Goal: Task Accomplishment & Management: Manage account settings

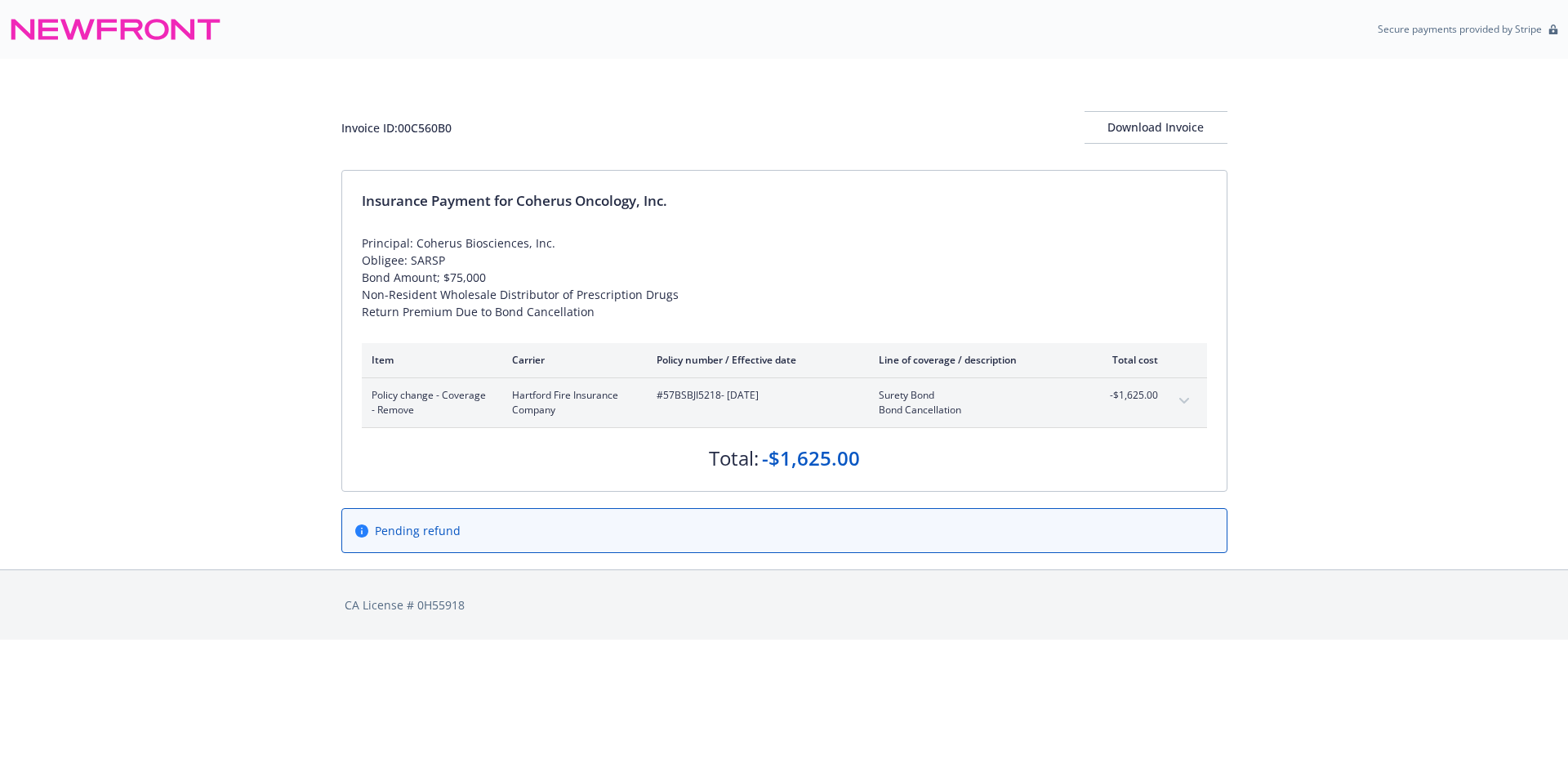
click at [688, 399] on span "#57BSBJI5218 - [DATE]" at bounding box center [755, 395] width 196 height 15
click at [688, 399] on span "#57BSBJI5218 - 07/16/2025" at bounding box center [755, 395] width 196 height 15
copy span "57BSBJI5218"
click at [672, 395] on span "#57BSBJI5218 - [DATE]" at bounding box center [755, 395] width 196 height 15
click at [672, 395] on span "#57BSBJI5218 - 07/16/2025" at bounding box center [755, 395] width 196 height 15
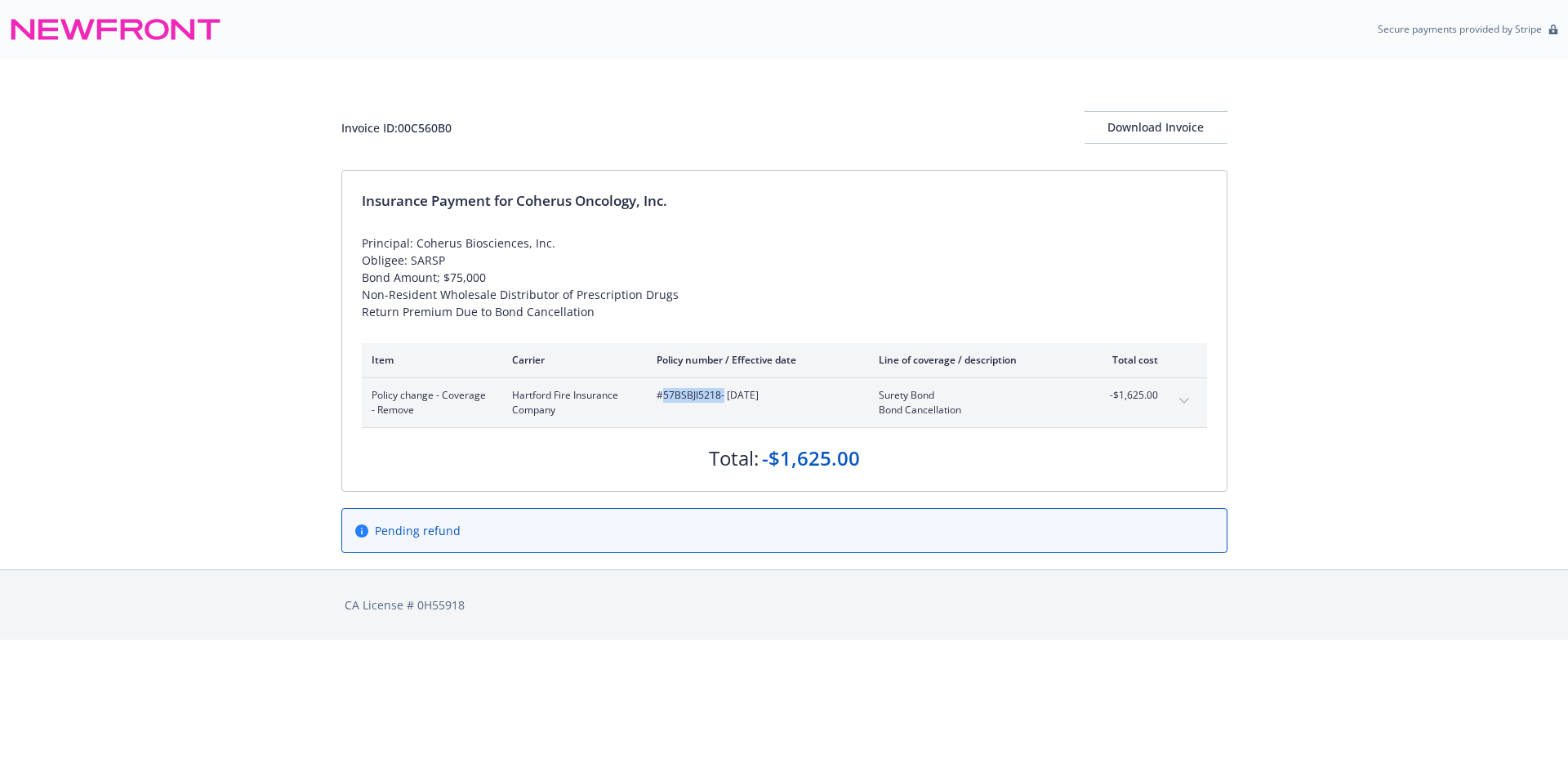
copy span "57BSBJI5218"
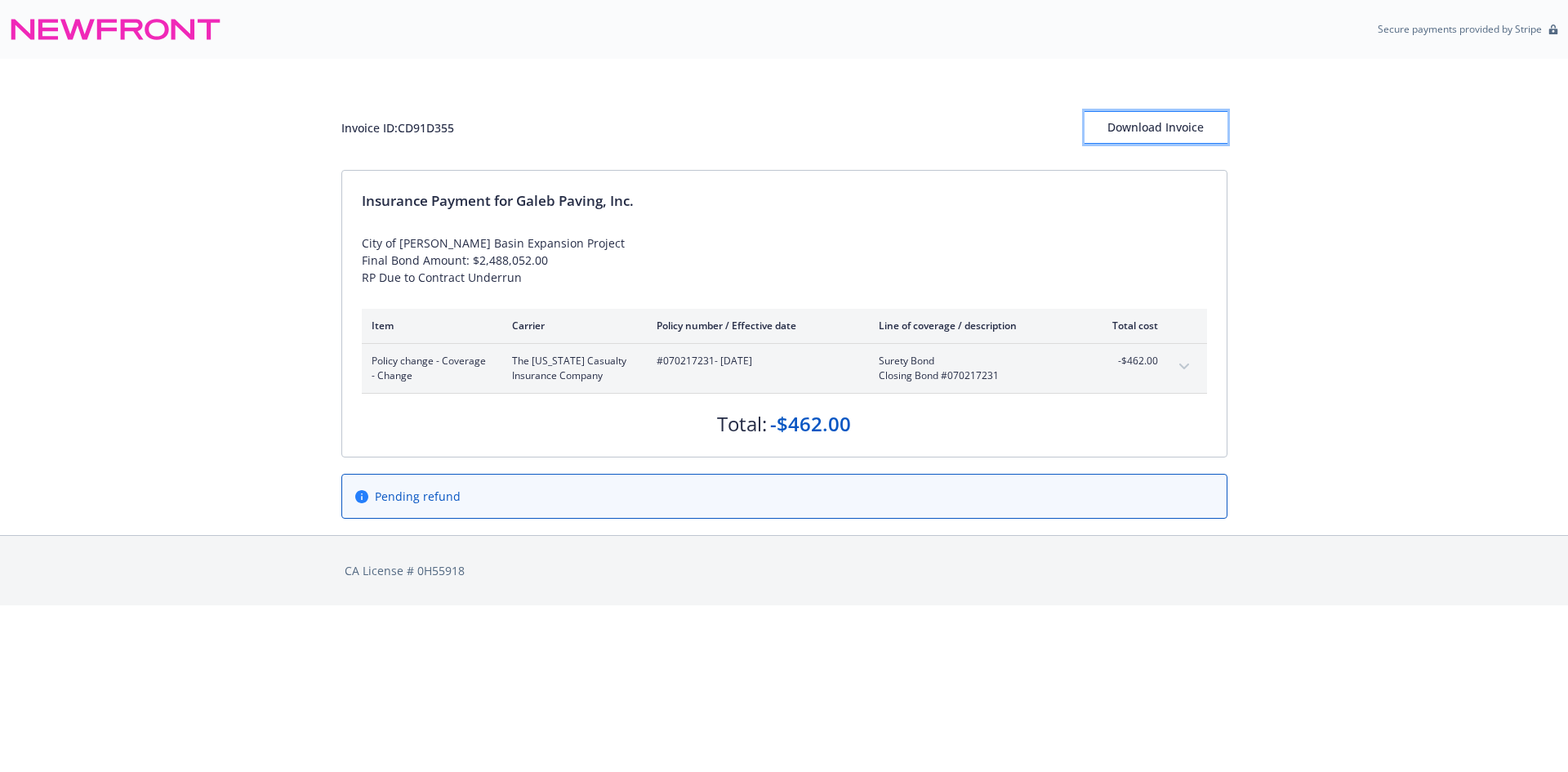
click at [1161, 128] on div "Download Invoice" at bounding box center [1157, 127] width 143 height 31
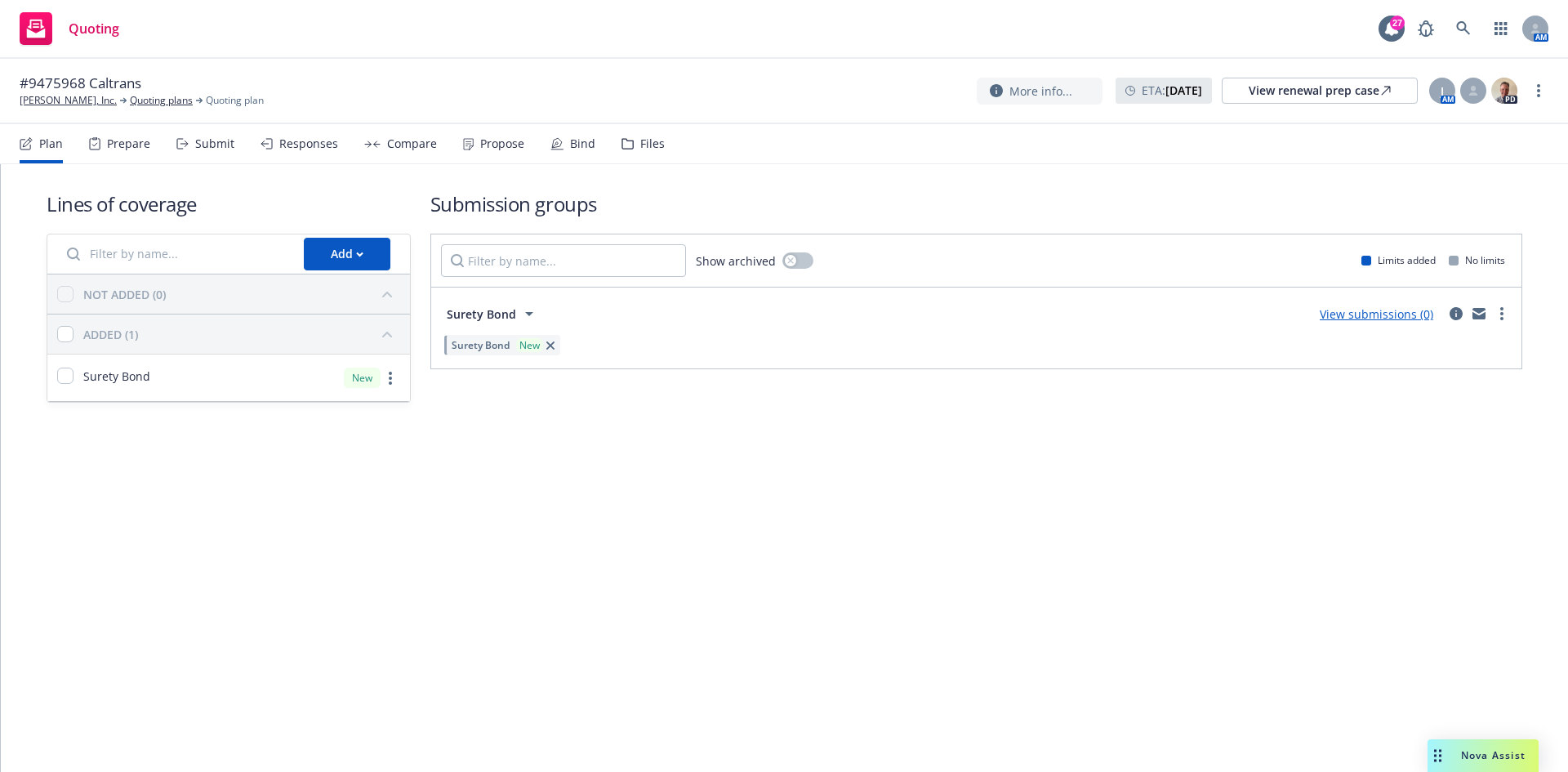
click at [58, 77] on span "#9475968 Caltrans" at bounding box center [81, 83] width 122 height 19
copy span "9475968"
click at [48, 96] on link "Gordon N. Ball, Inc." at bounding box center [68, 100] width 97 height 15
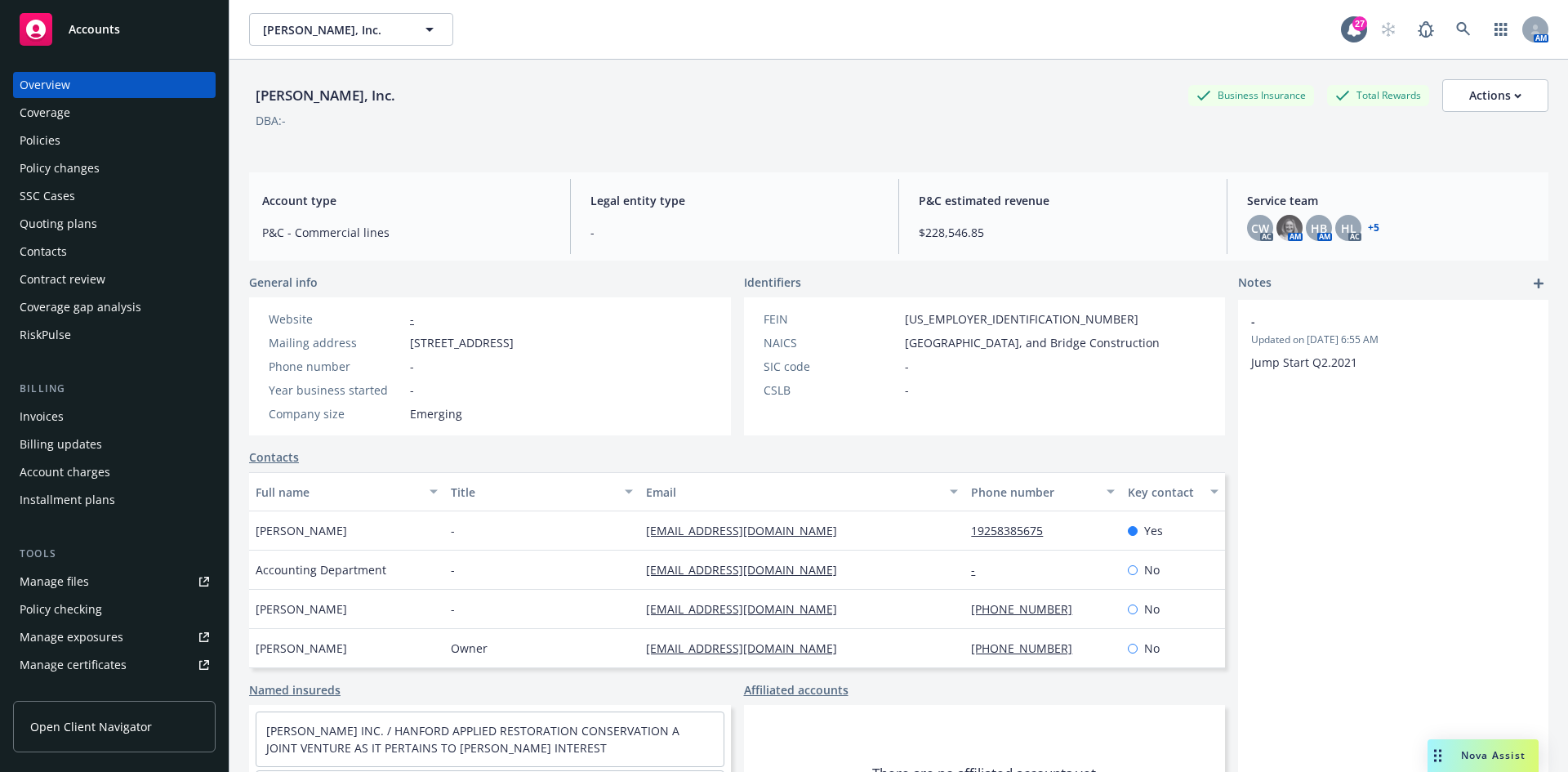
click at [90, 156] on div "Policy changes" at bounding box center [59, 168] width 80 height 27
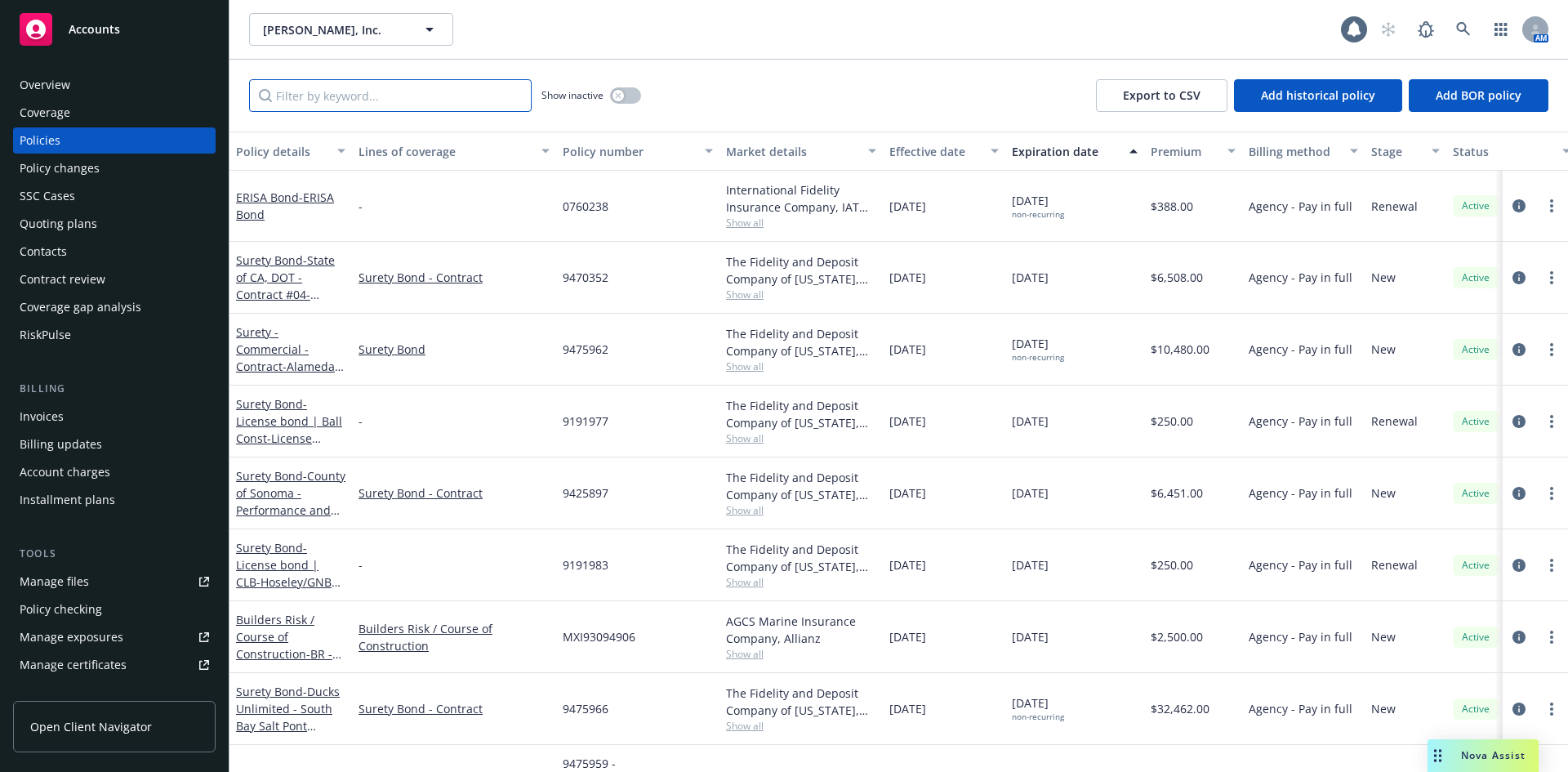
click at [330, 99] on input "Filter by keyword..." at bounding box center [390, 96] width 282 height 33
paste input "9475968"
type input "9475968"
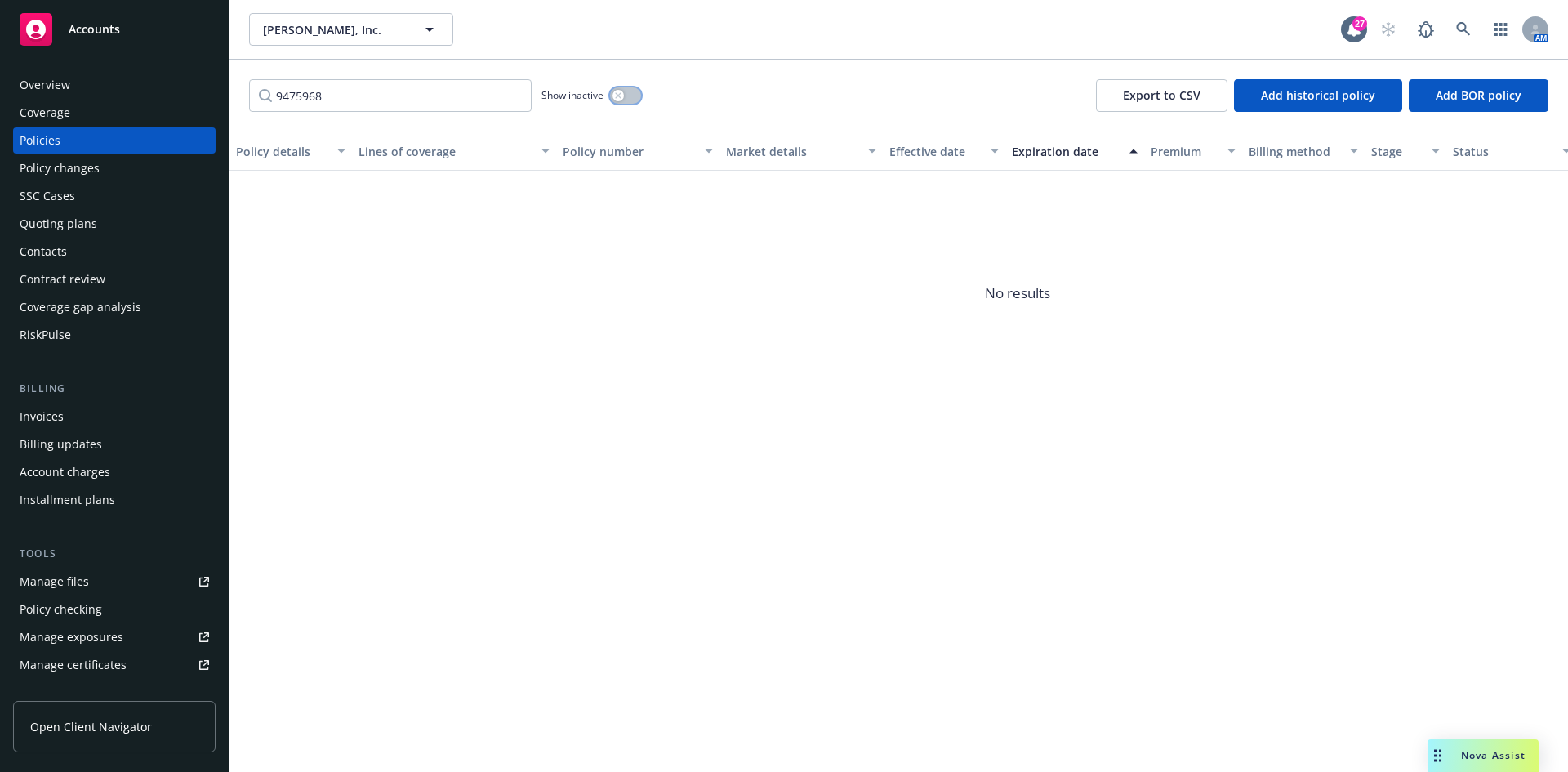
click at [637, 97] on button "button" at bounding box center [626, 96] width 31 height 16
click at [58, 420] on div "Invoices" at bounding box center [42, 417] width 44 height 27
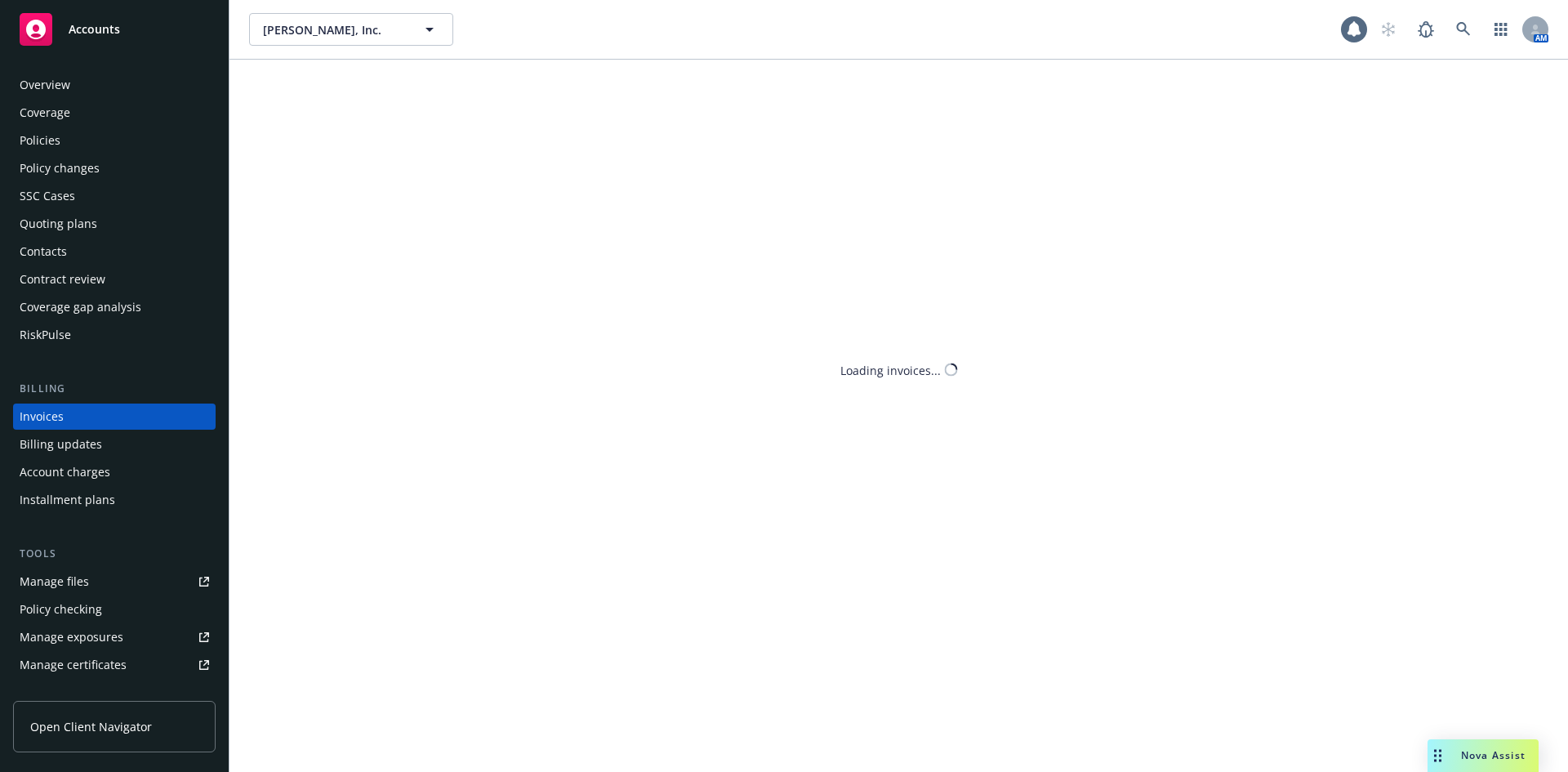
scroll to position [5, 0]
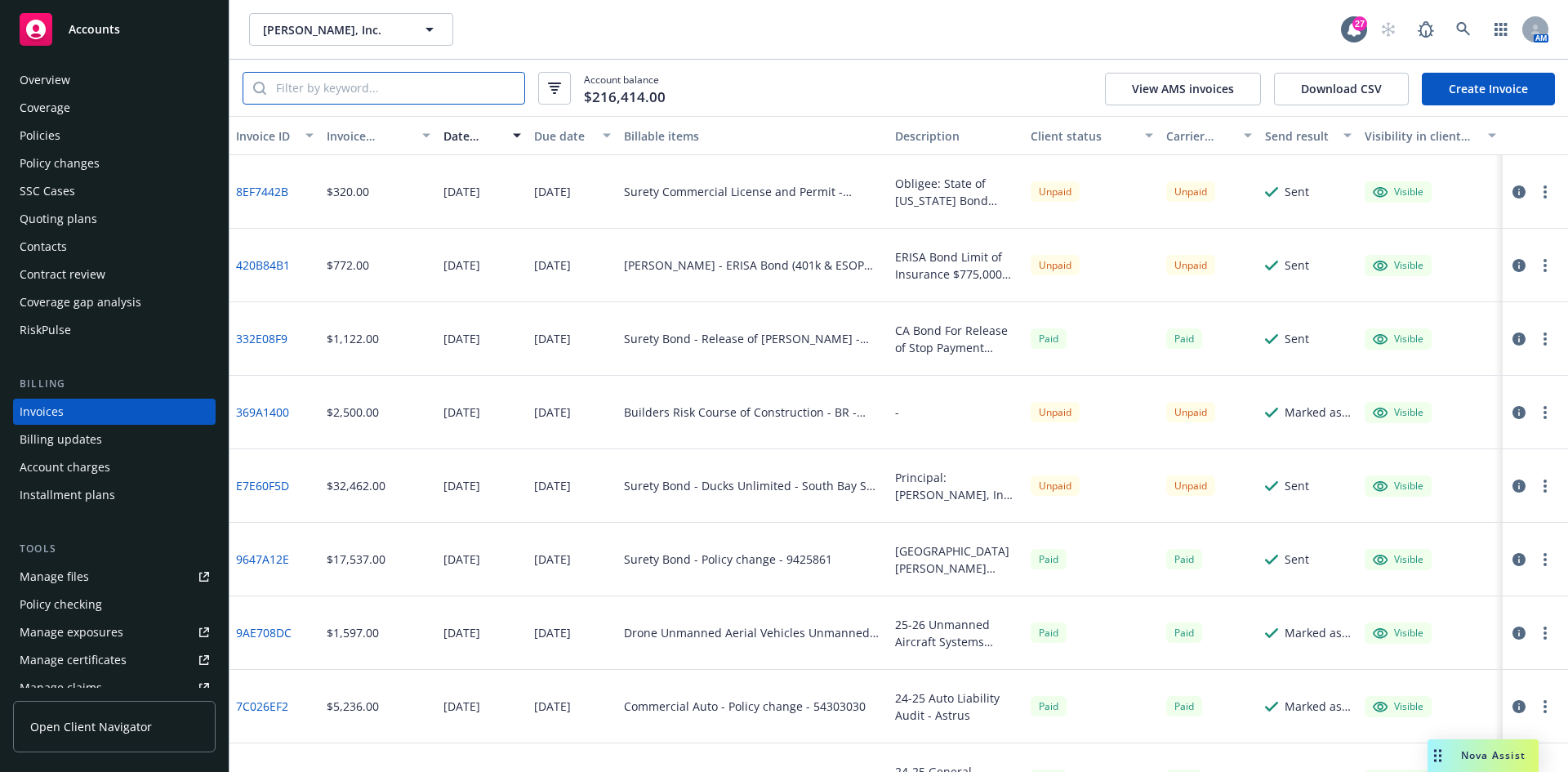
click at [365, 99] on input "search" at bounding box center [396, 88] width 258 height 31
paste input "9475968"
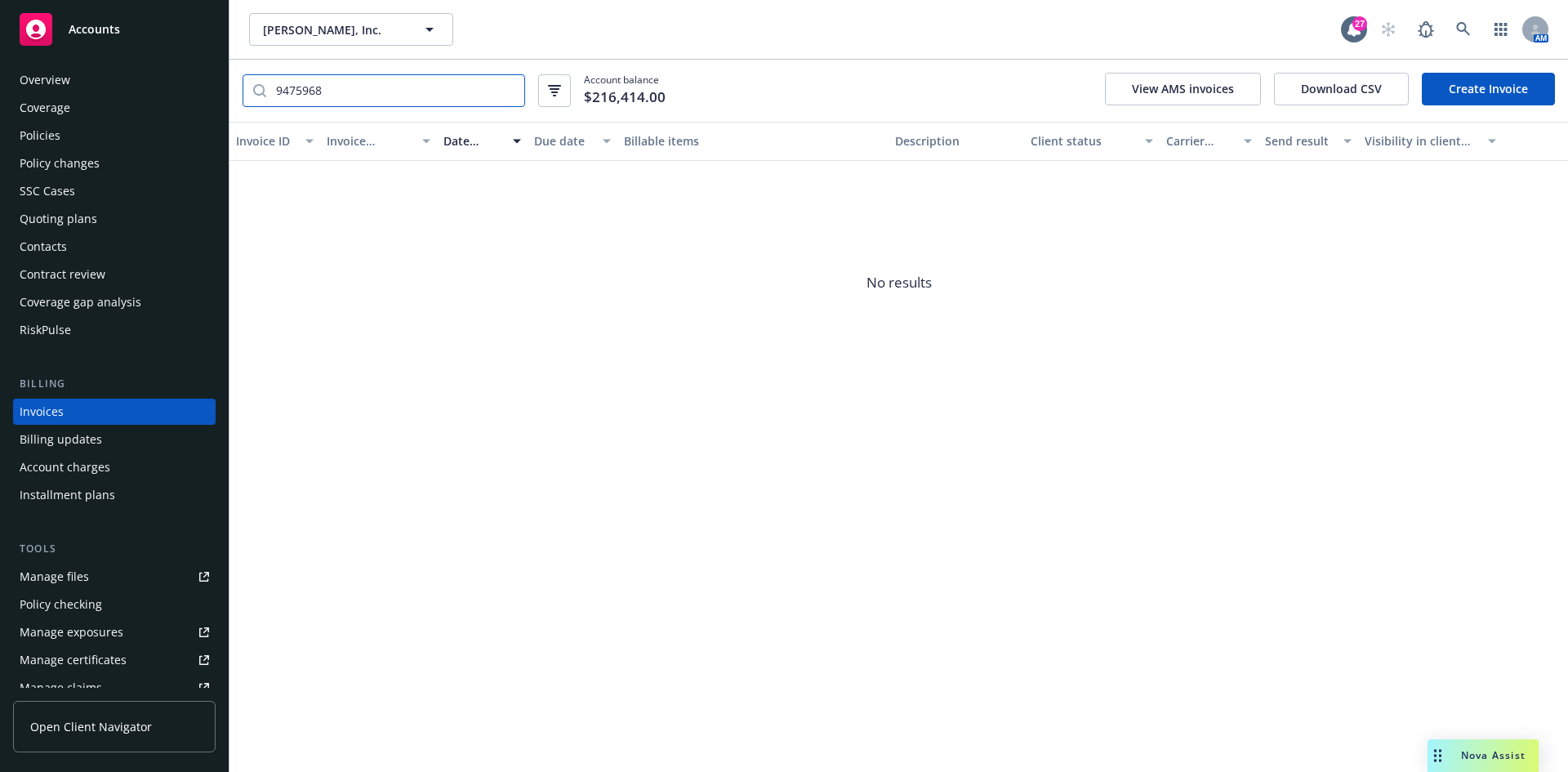
type input "9475968"
click at [123, 207] on div "Quoting plans" at bounding box center [114, 220] width 189 height 27
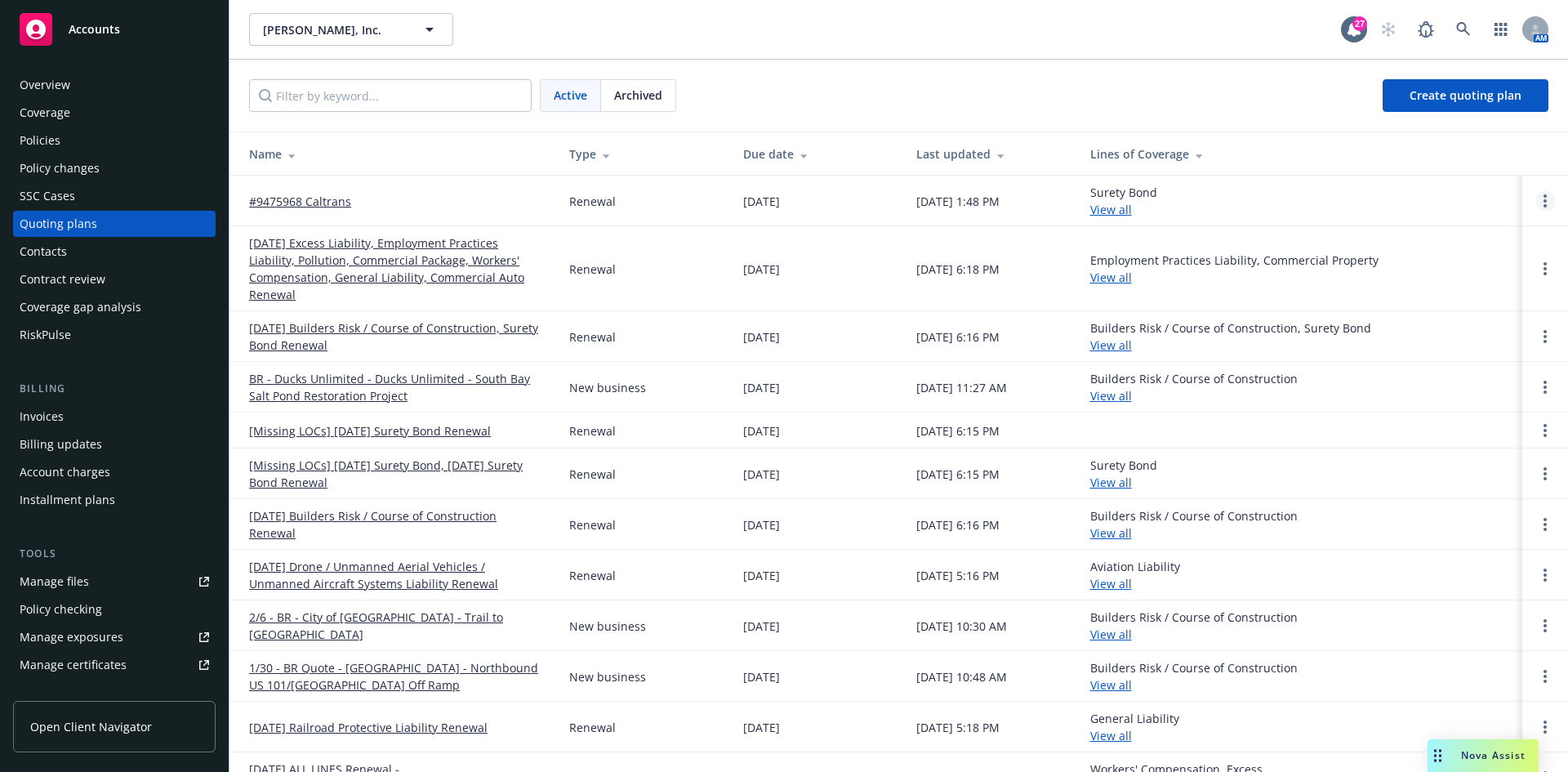
click at [1535, 205] on link "Open options" at bounding box center [1545, 201] width 19 height 19
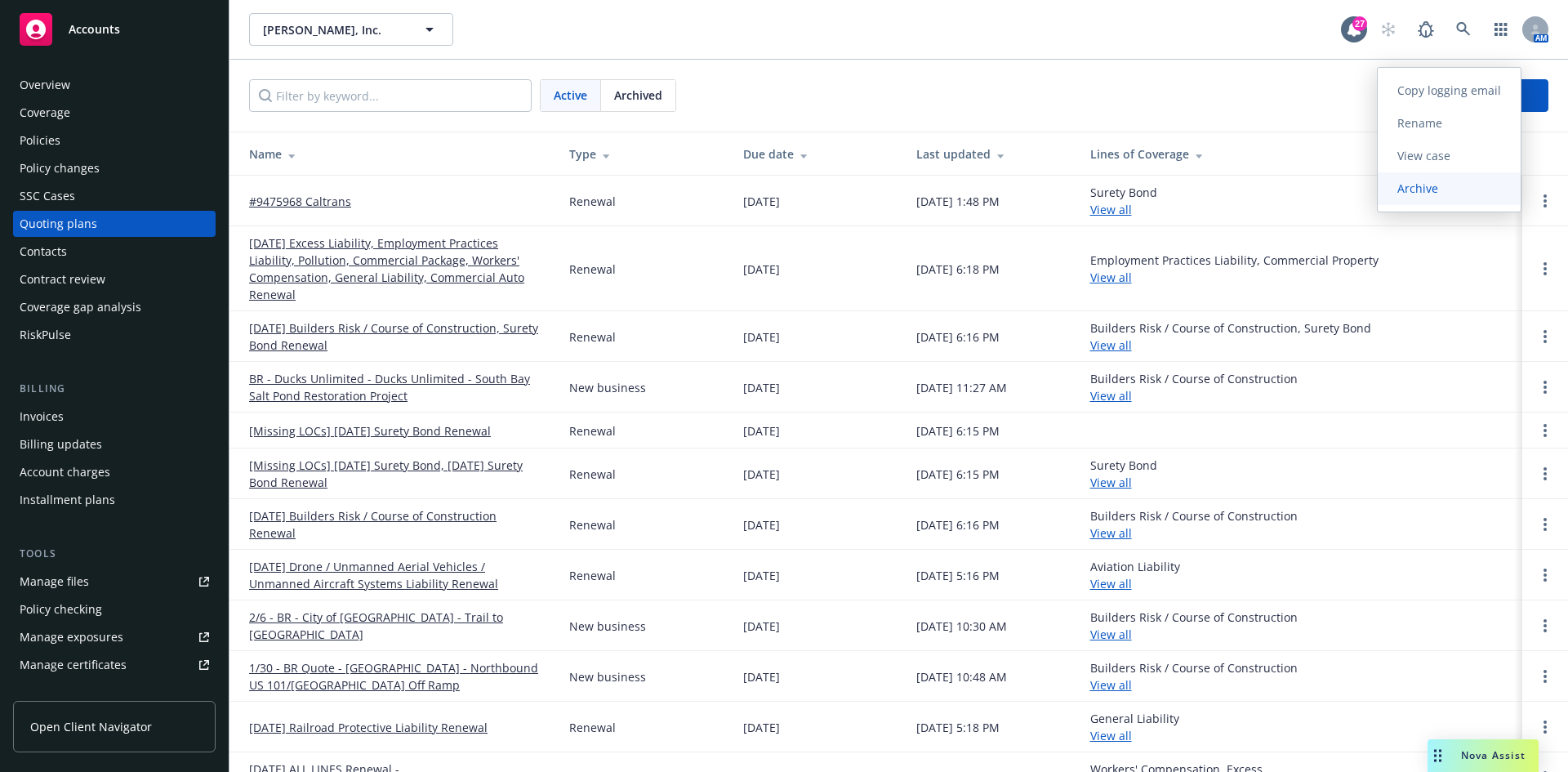
click at [1436, 203] on link "Archive" at bounding box center [1449, 189] width 143 height 33
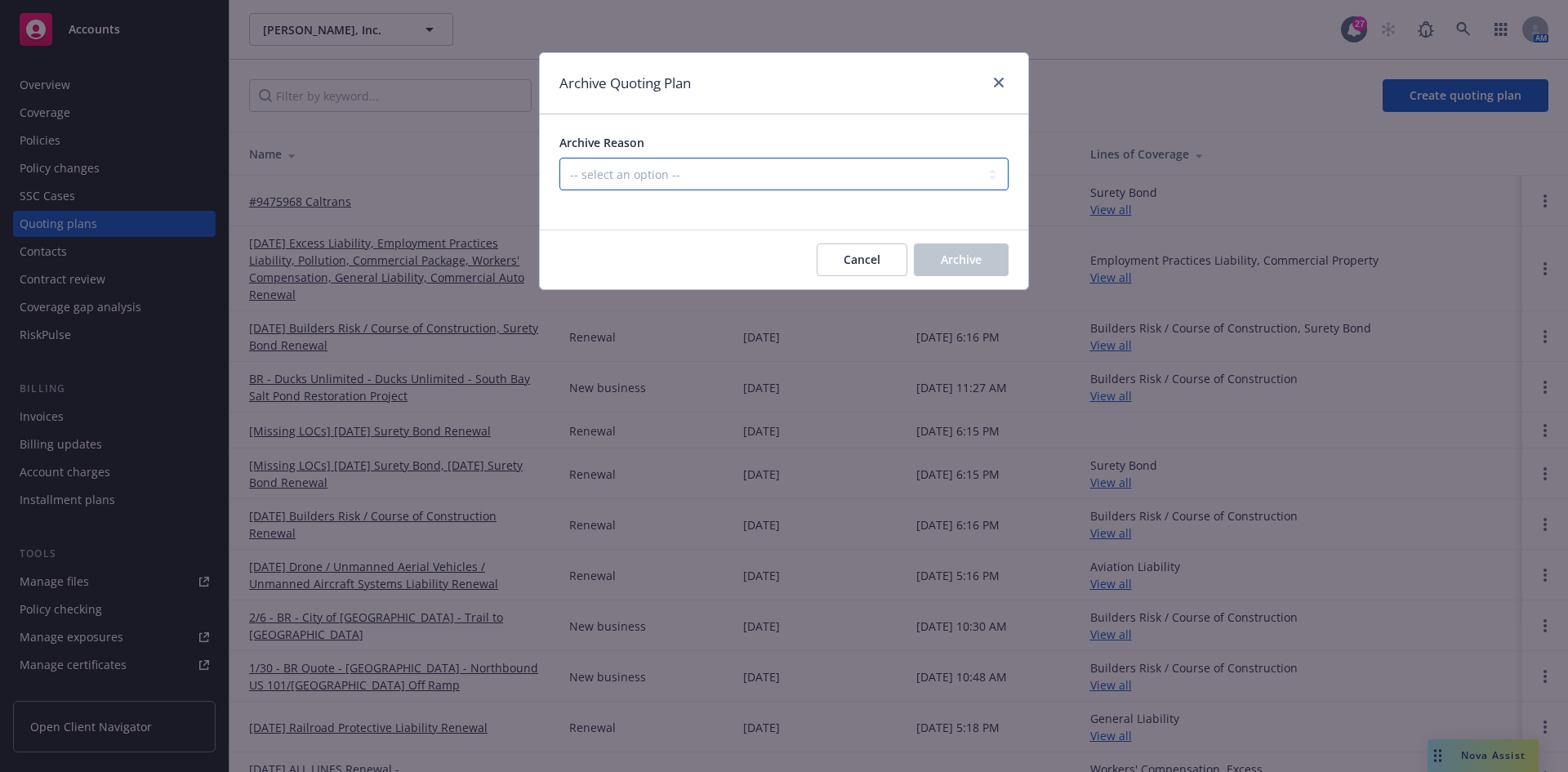
drag, startPoint x: 816, startPoint y: 166, endPoint x: 802, endPoint y: 185, distance: 23.6
click at [815, 166] on select "-- select an option -- All policies in this renewal plan are auto-renewed Creat…" at bounding box center [784, 174] width 450 height 33
select select "ARCHIVED_RENEWAL_POLICY_AUTO_RENEWED"
click at [559, 158] on select "-- select an option -- All policies in this renewal plan are auto-renewed Creat…" at bounding box center [784, 174] width 450 height 33
click at [963, 251] on button "Archive" at bounding box center [961, 259] width 95 height 33
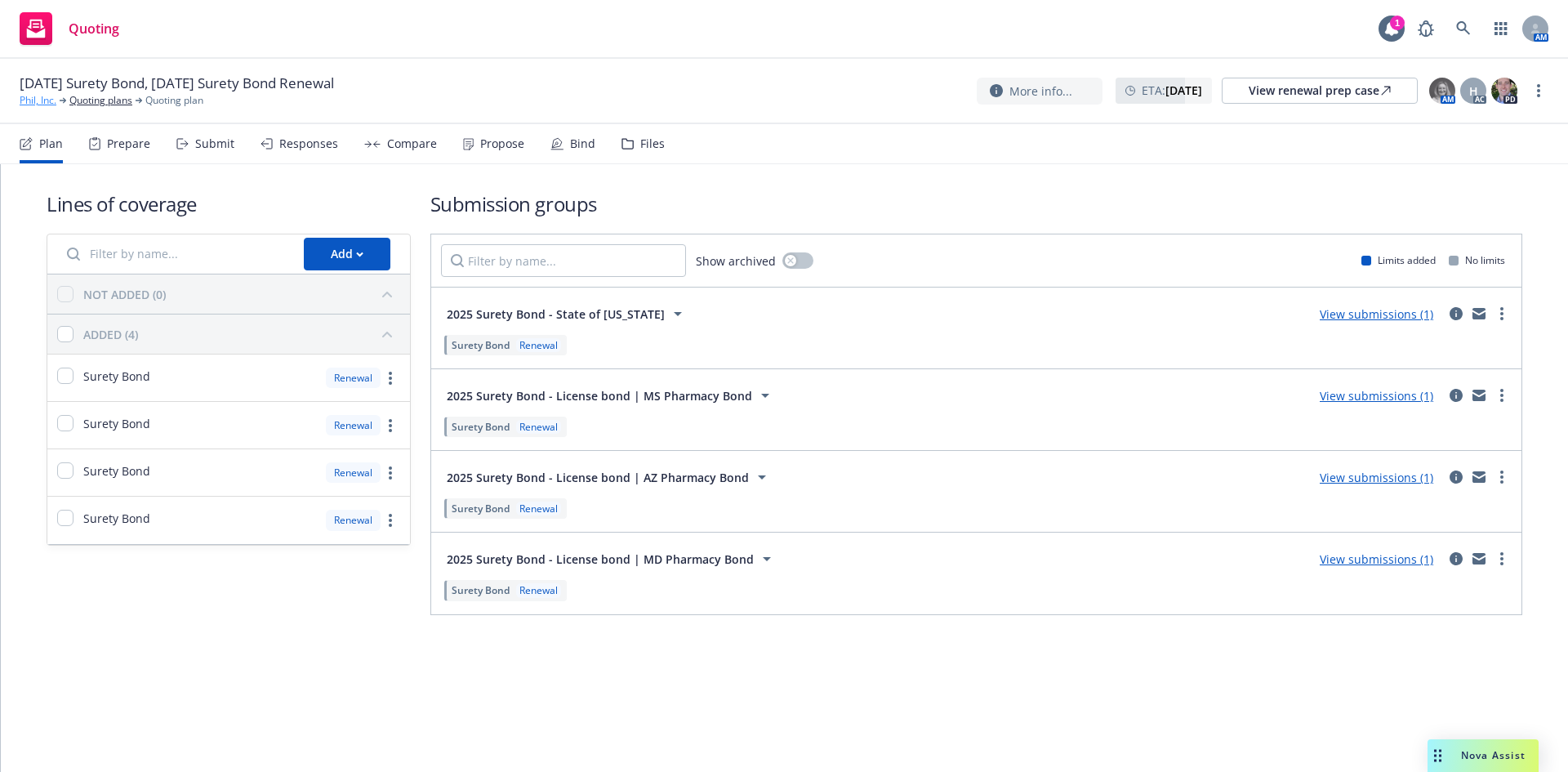
click at [37, 104] on link "Phil, Inc." at bounding box center [38, 100] width 37 height 15
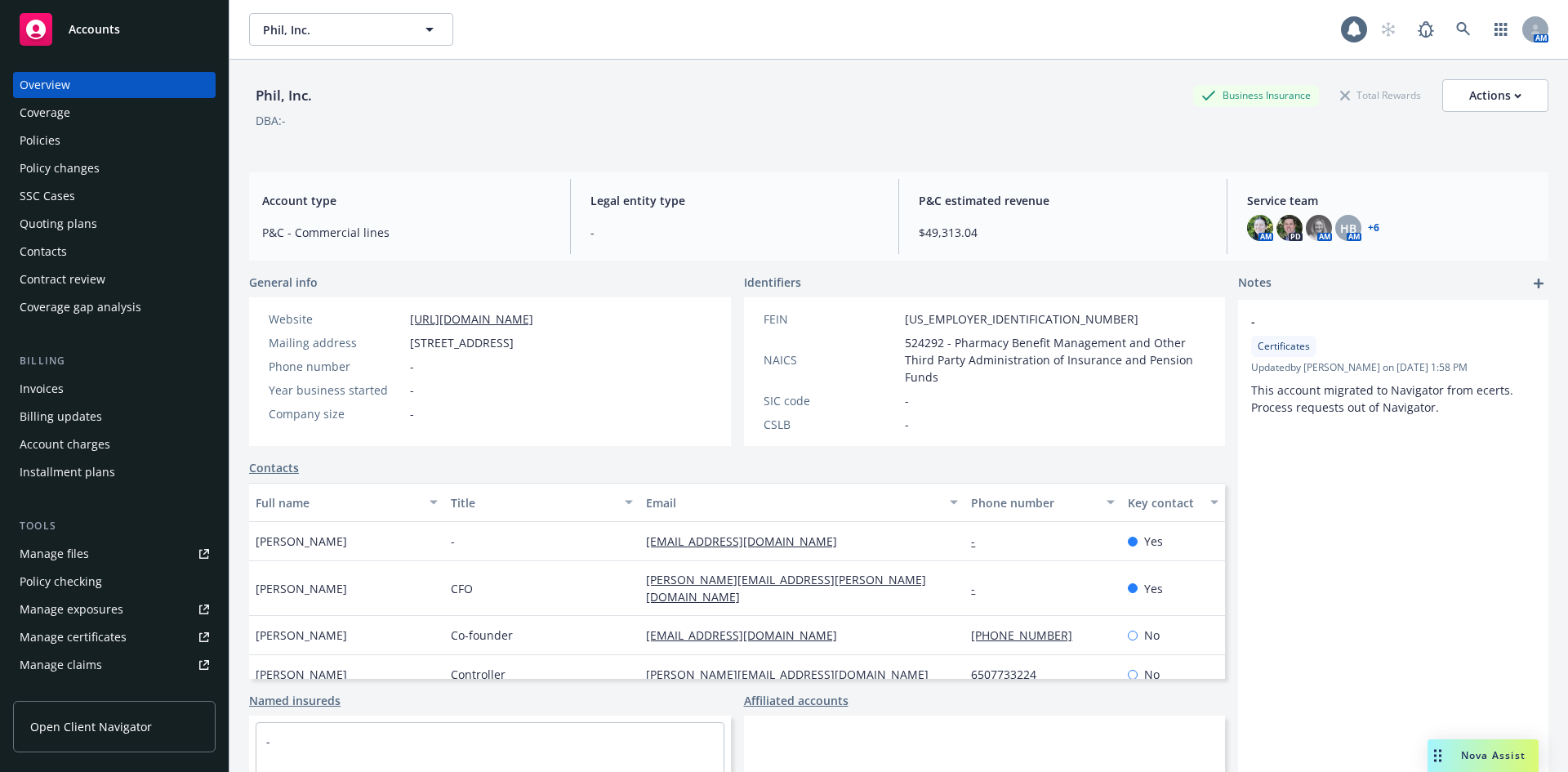
click at [112, 138] on div "Policies" at bounding box center [114, 141] width 189 height 27
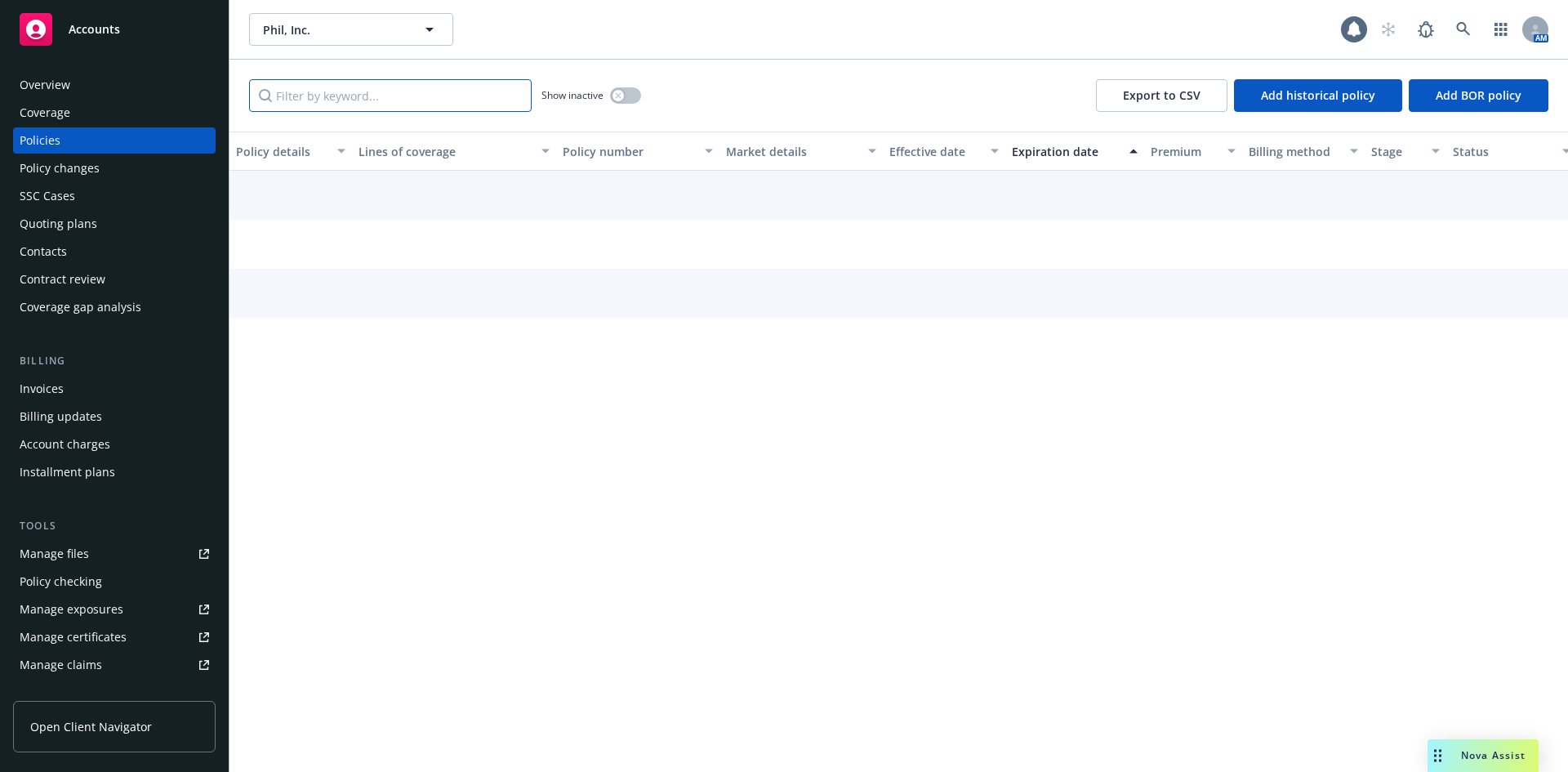
click at [424, 104] on input "Filter by keyword..." at bounding box center [390, 96] width 282 height 33
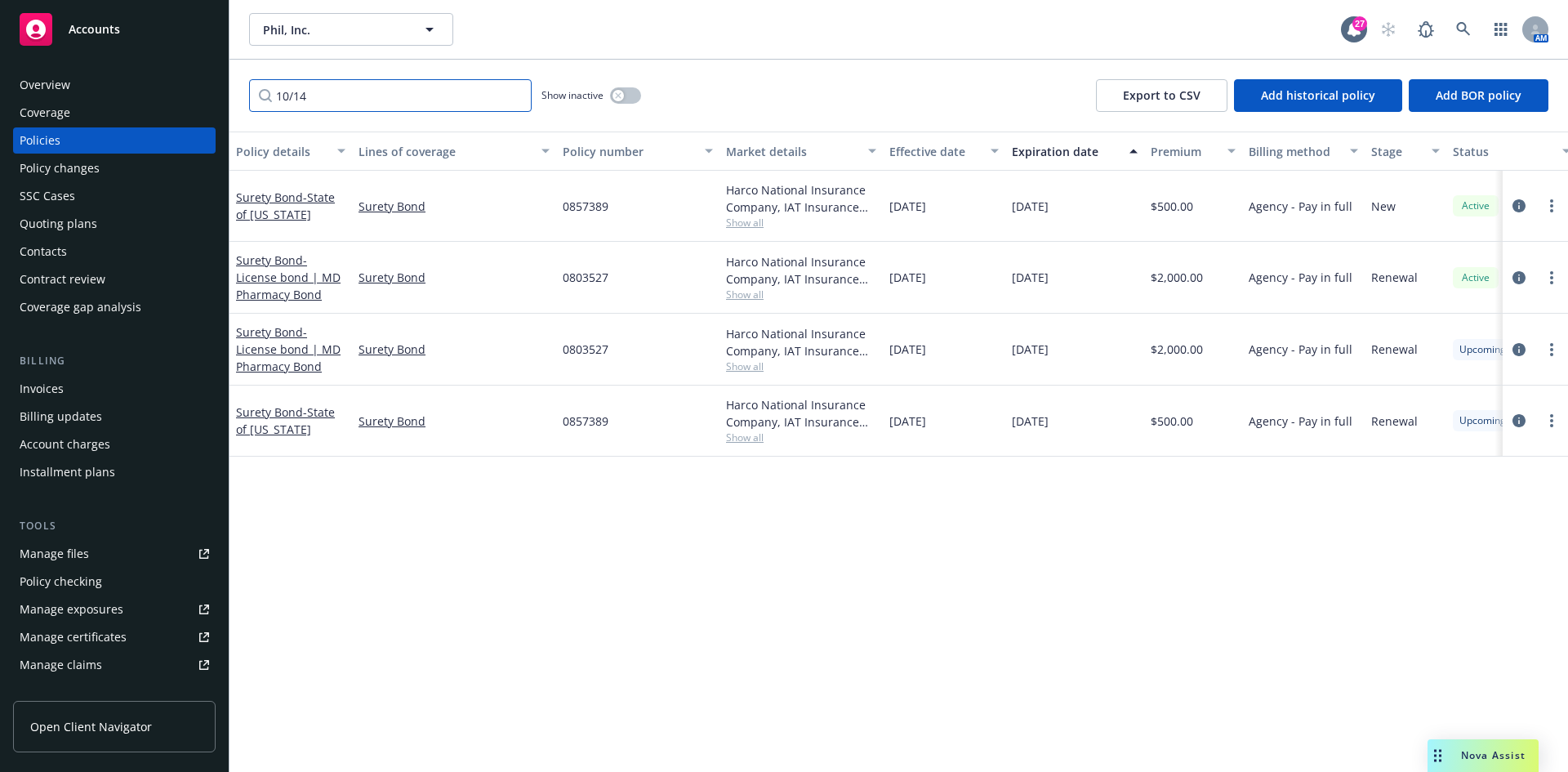
click at [413, 96] on input "10/14" at bounding box center [390, 96] width 282 height 33
click at [373, 93] on input "10/14" at bounding box center [390, 96] width 282 height 33
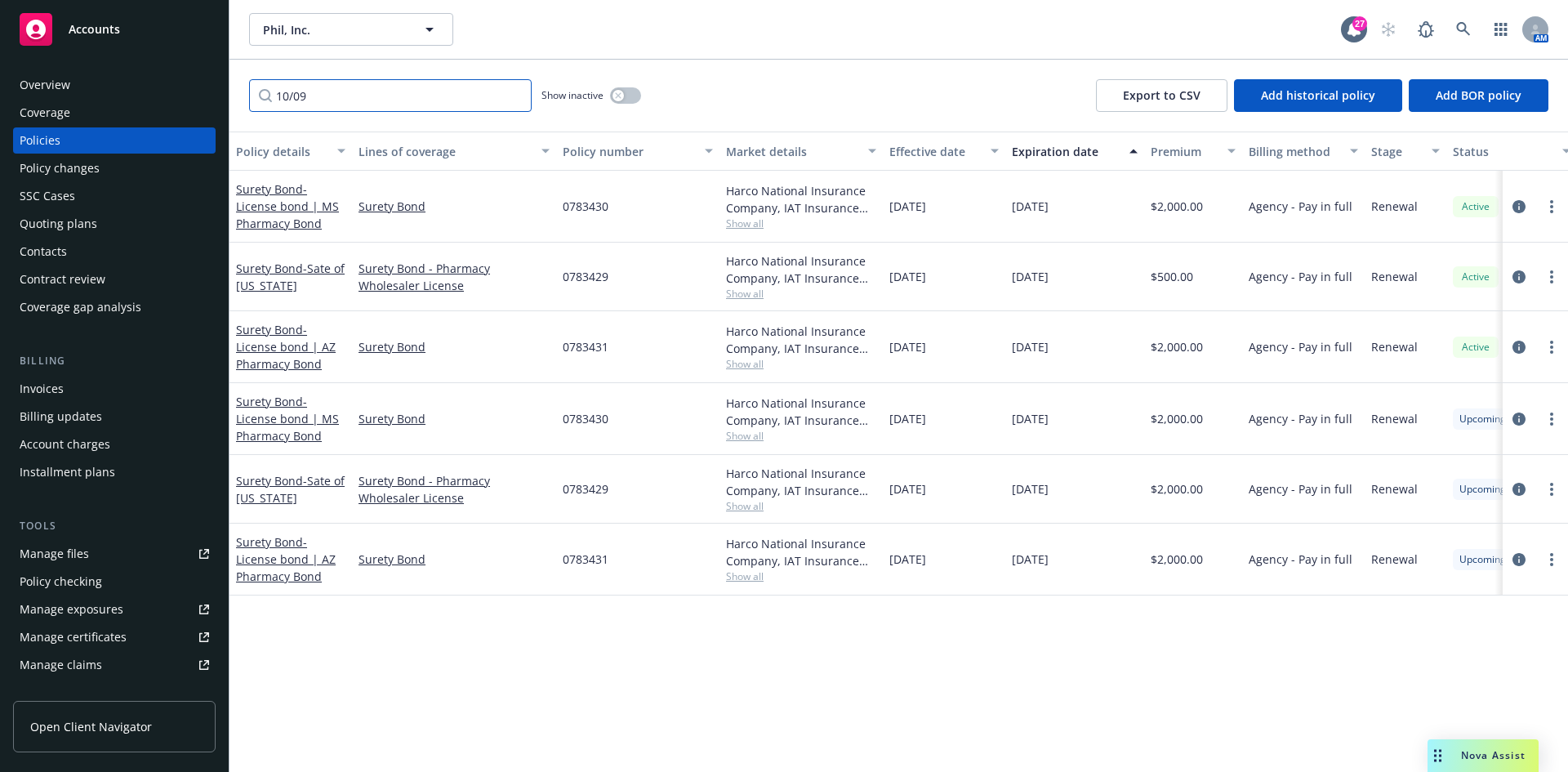
type input "10/09"
click at [69, 219] on div "Quoting plans" at bounding box center [58, 224] width 78 height 27
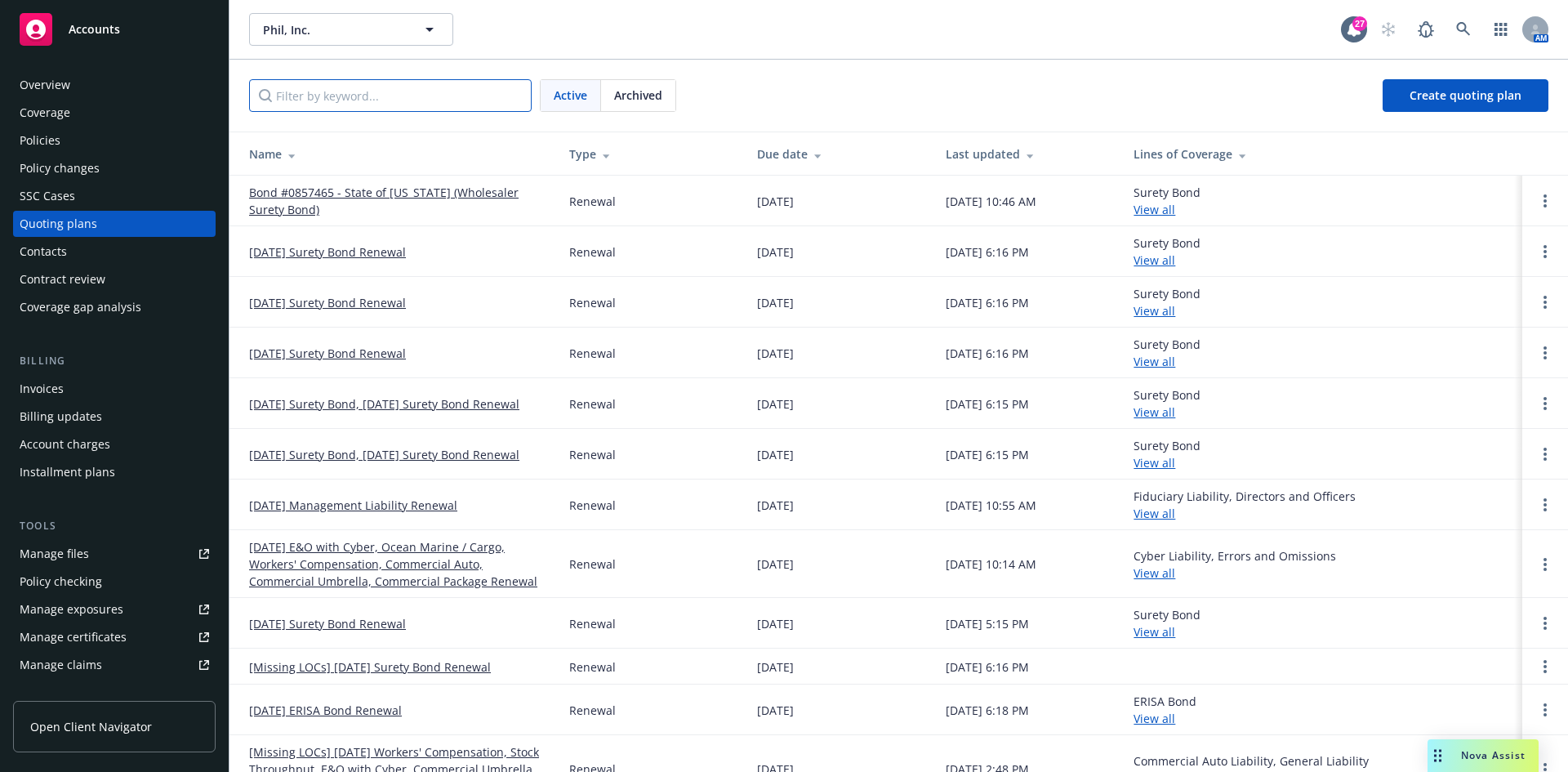
click at [400, 93] on input "Filter by keyword..." at bounding box center [390, 96] width 282 height 33
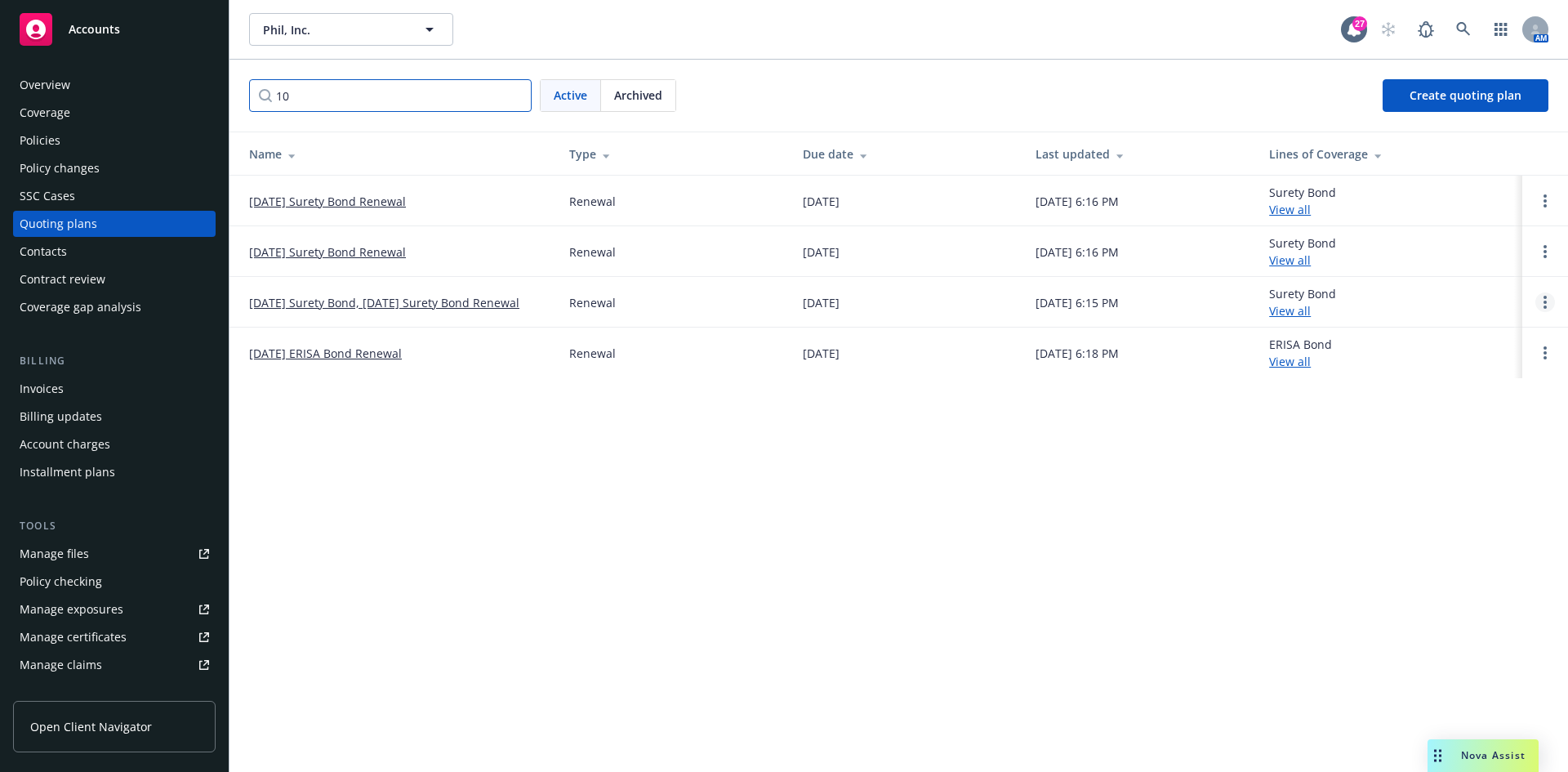
type input "10"
click at [1551, 305] on link "Open options" at bounding box center [1545, 302] width 19 height 19
click at [1485, 288] on link "Archive" at bounding box center [1462, 290] width 143 height 33
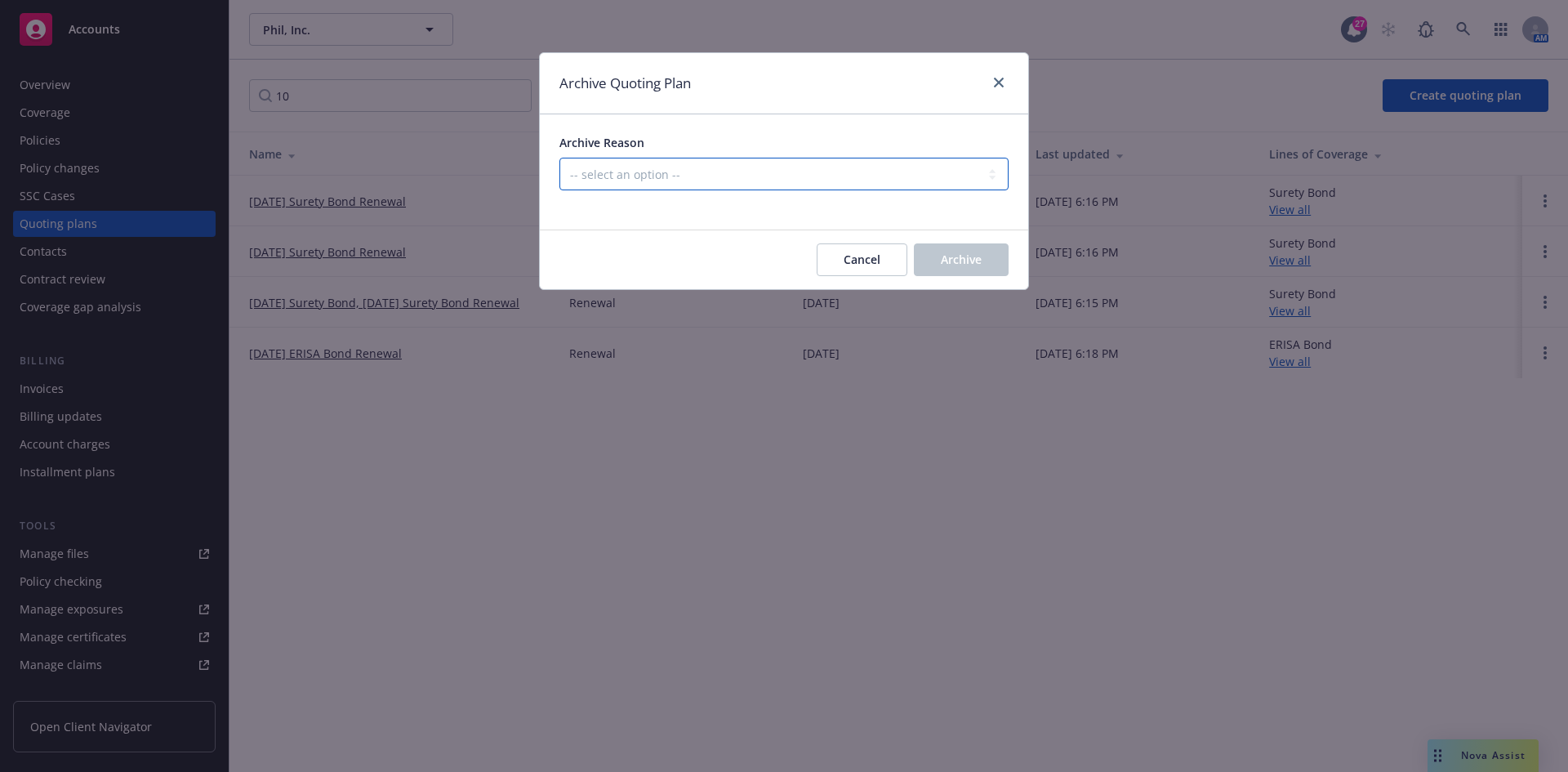
click at [642, 178] on select "-- select an option -- All policies in this renewal plan are auto-renewed Creat…" at bounding box center [784, 174] width 450 height 33
select select "ARCHIVED_RENEWAL_POLICY_AUTO_RENEWED"
click at [559, 158] on select "-- select an option -- All policies in this renewal plan are auto-renewed Creat…" at bounding box center [784, 174] width 450 height 33
click at [981, 253] on span "Archive" at bounding box center [961, 259] width 41 height 16
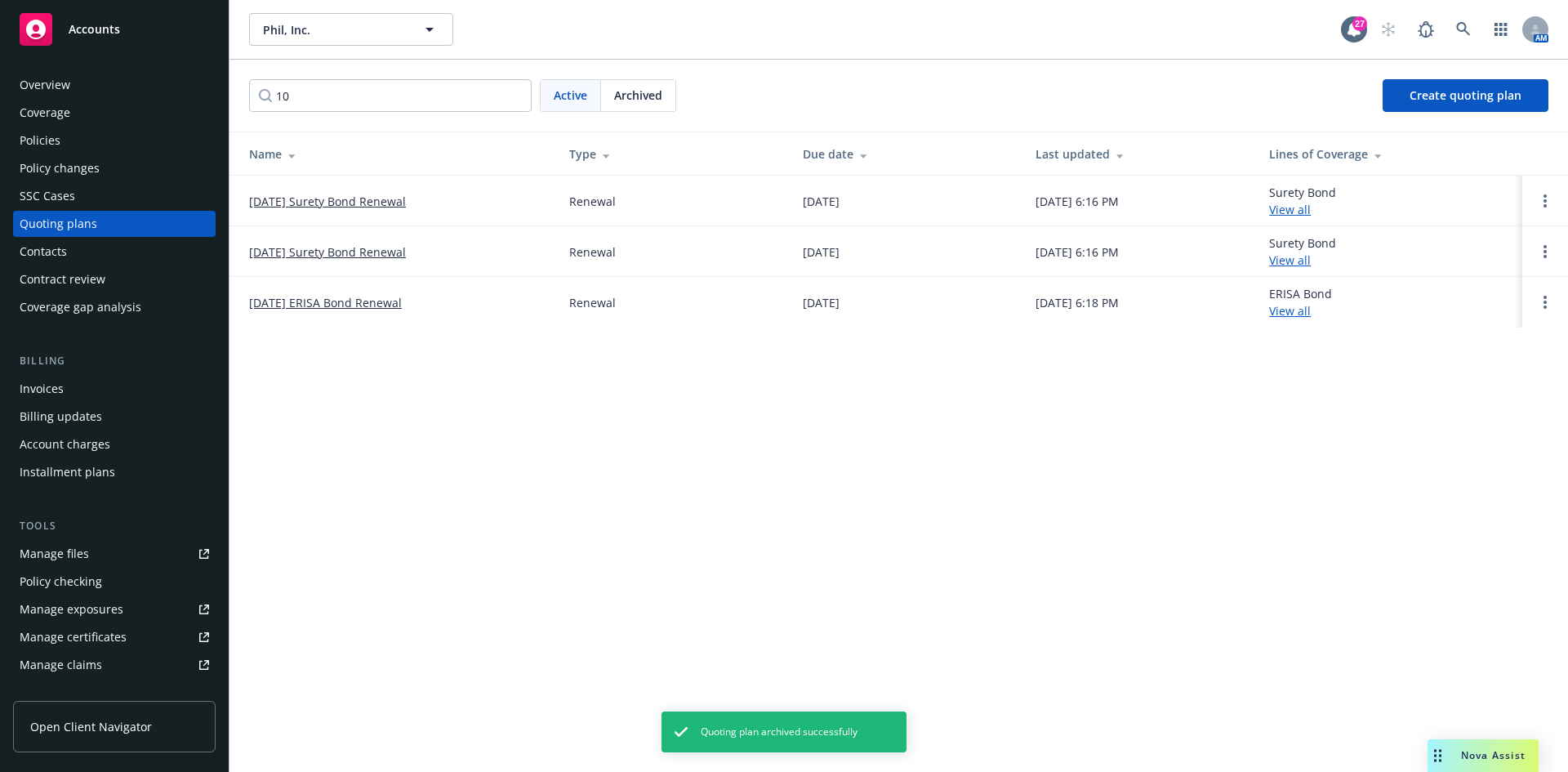
click at [97, 139] on div "Policies" at bounding box center [114, 141] width 189 height 27
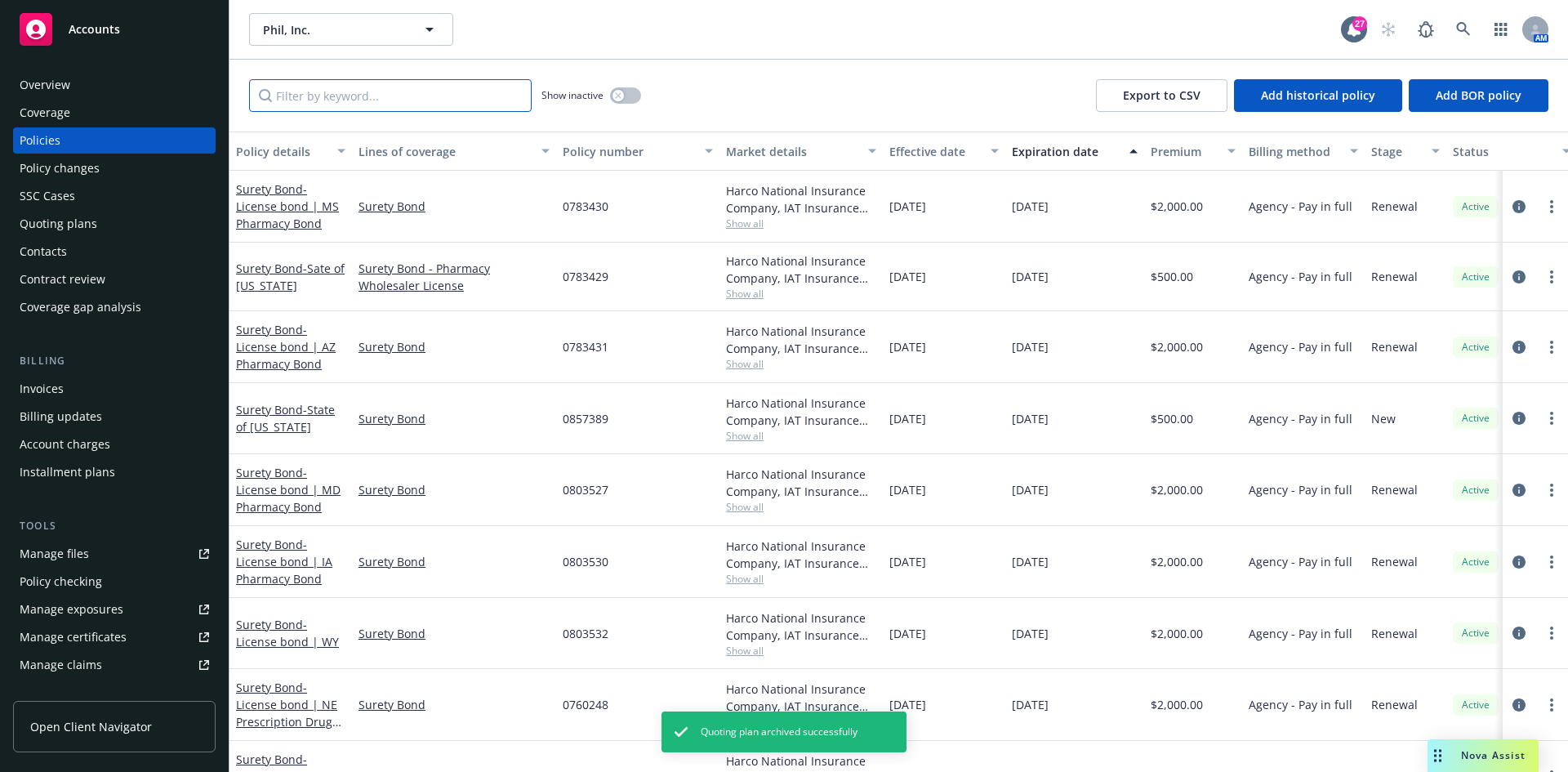
click at [363, 97] on input "Filter by keyword..." at bounding box center [390, 96] width 282 height 33
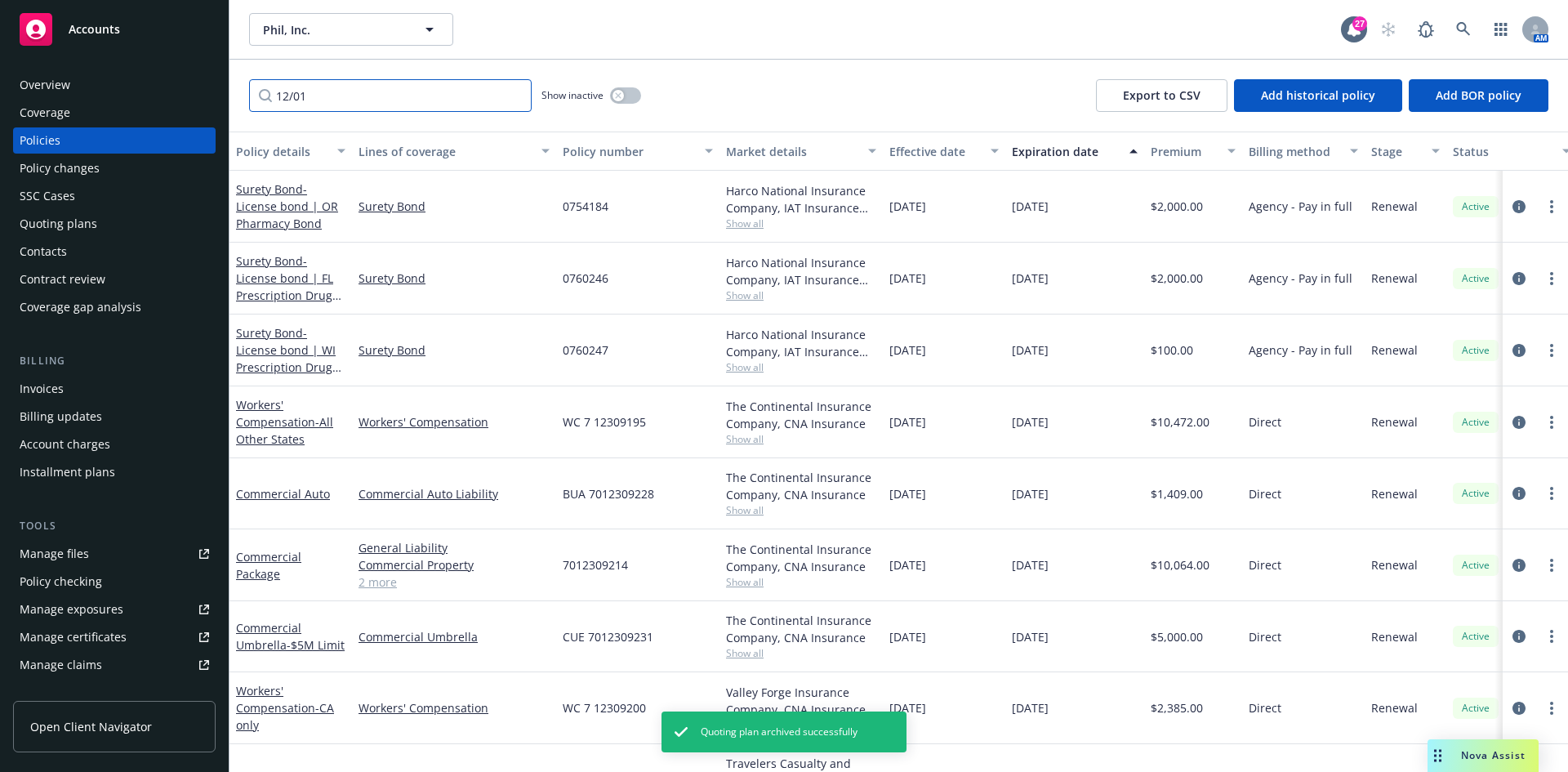
type input "12/01"
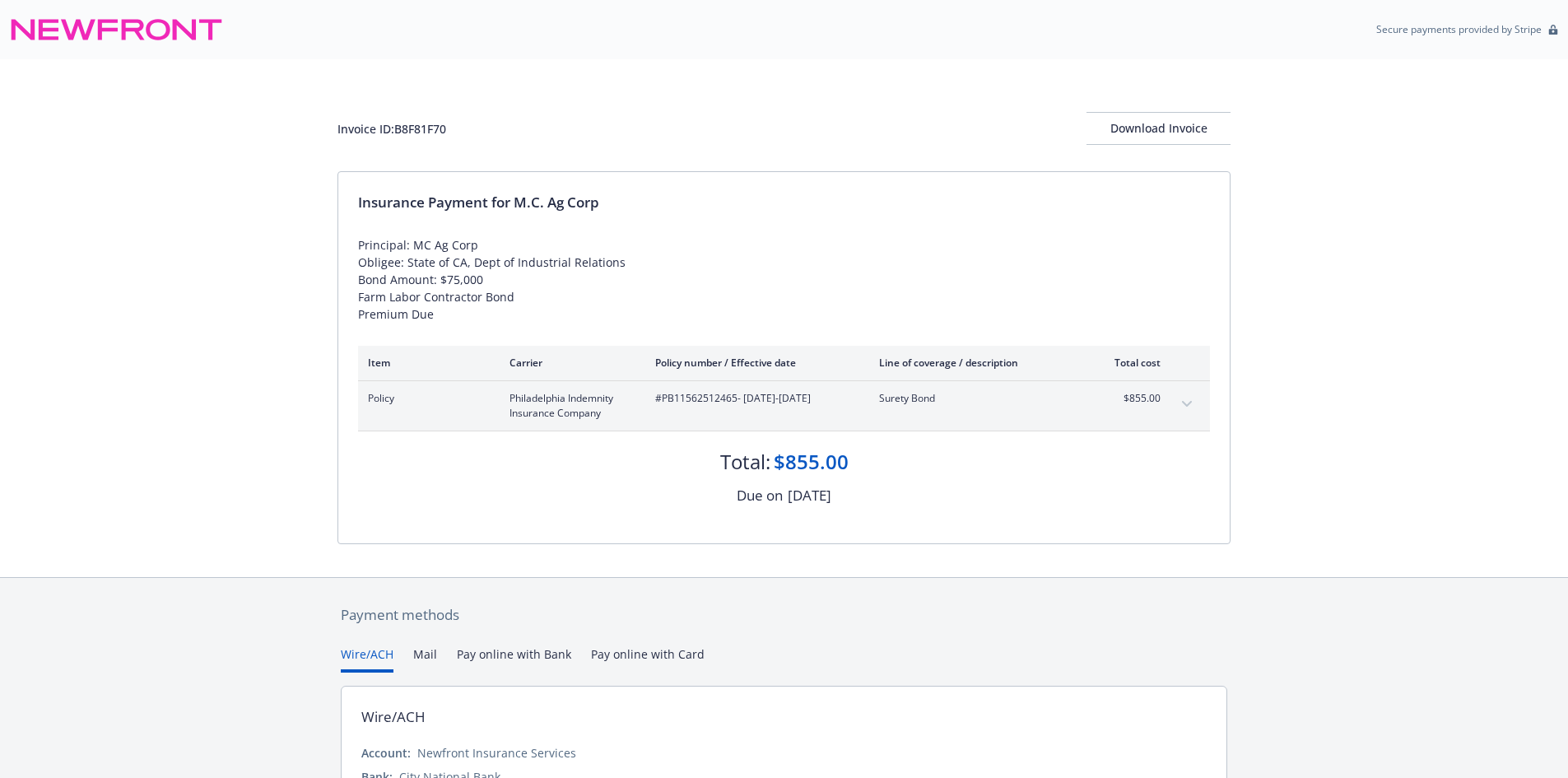
click at [433, 121] on div "Invoice ID: B8F81F70" at bounding box center [392, 128] width 109 height 17
copy div "B8F81F70"
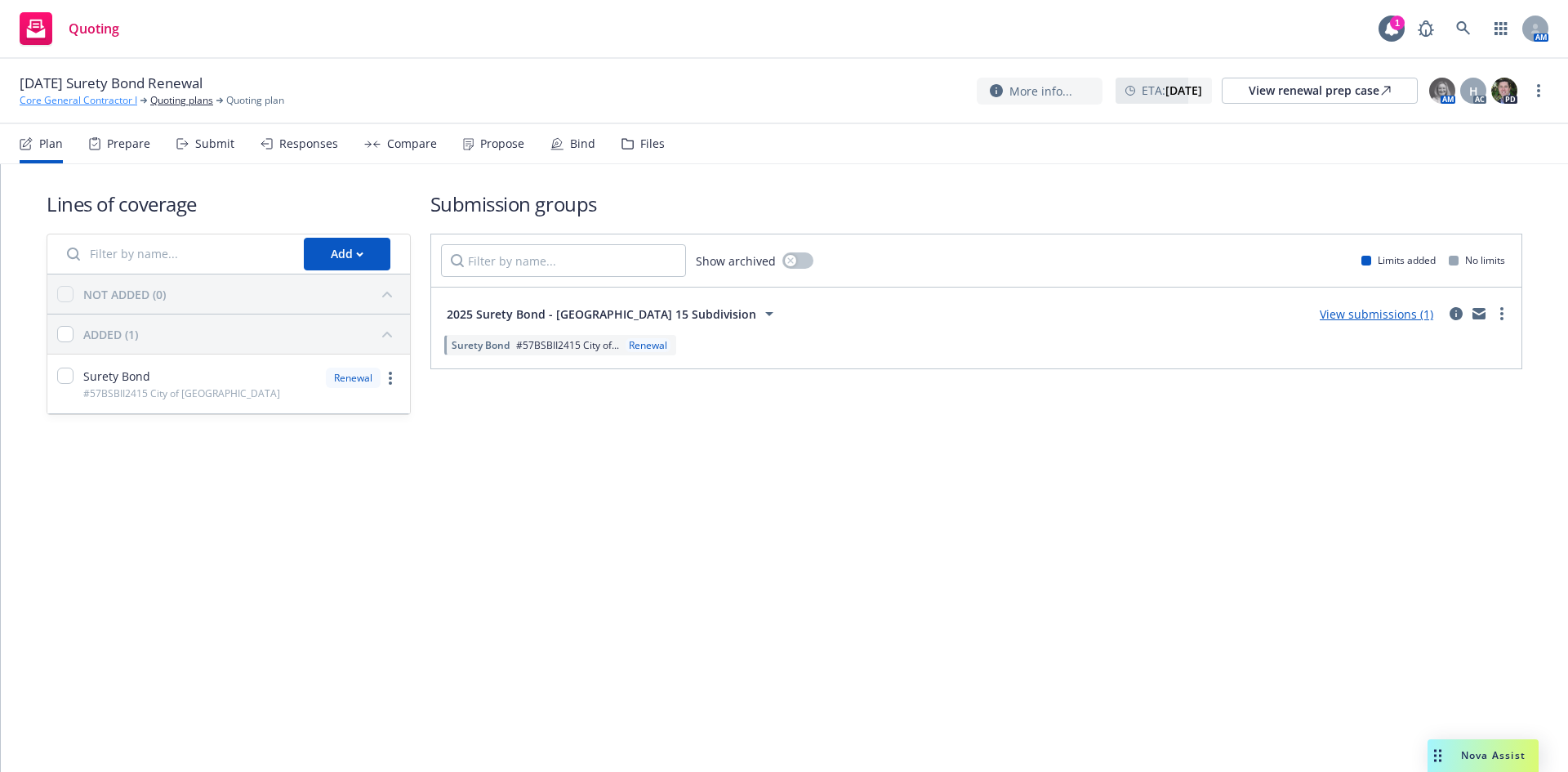
click at [117, 104] on link "Core General Contractor I" at bounding box center [78, 100] width 118 height 15
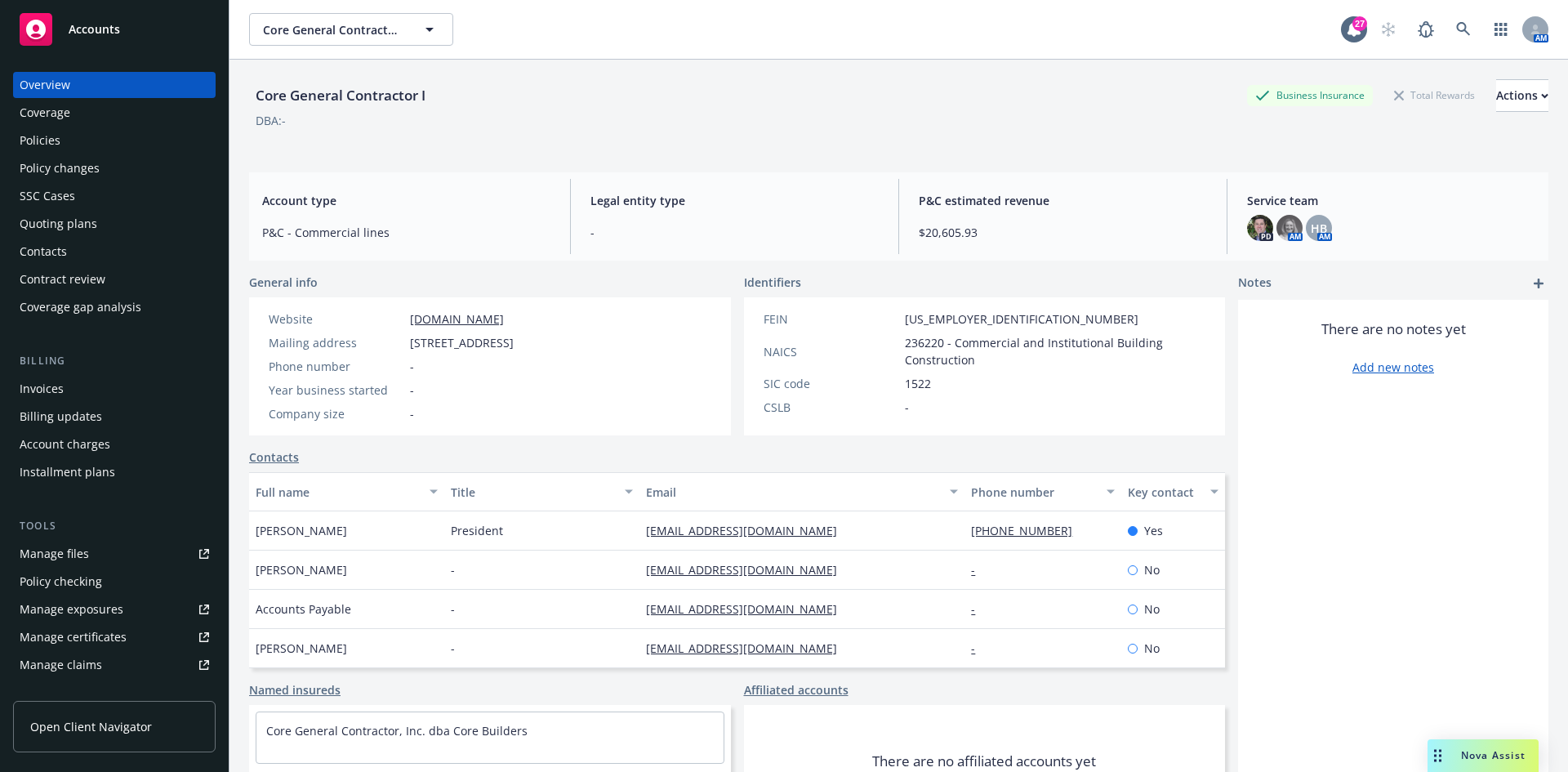
click at [85, 221] on div "Quoting plans" at bounding box center [58, 224] width 78 height 27
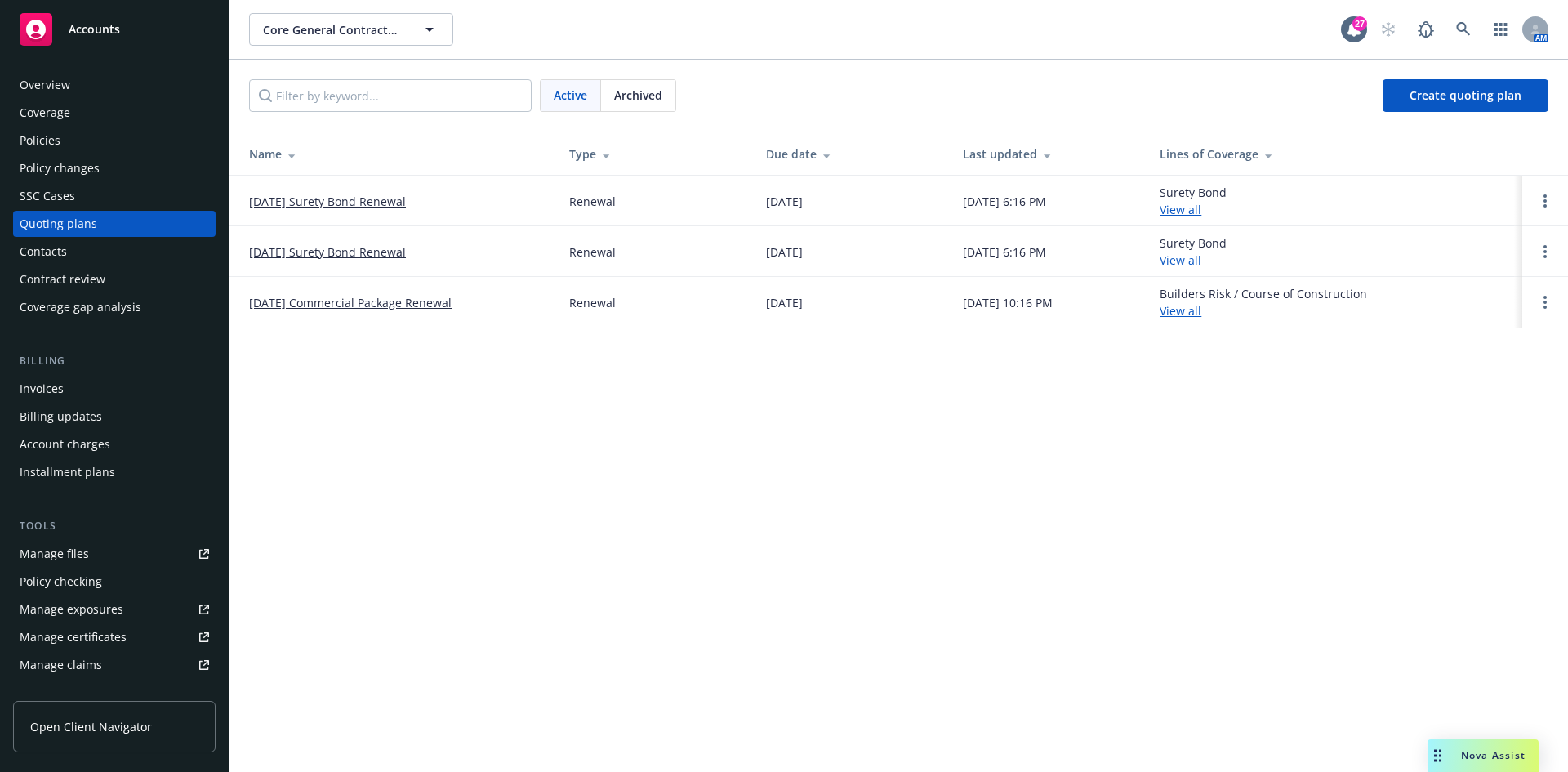
click at [104, 137] on div "Policies" at bounding box center [114, 141] width 189 height 27
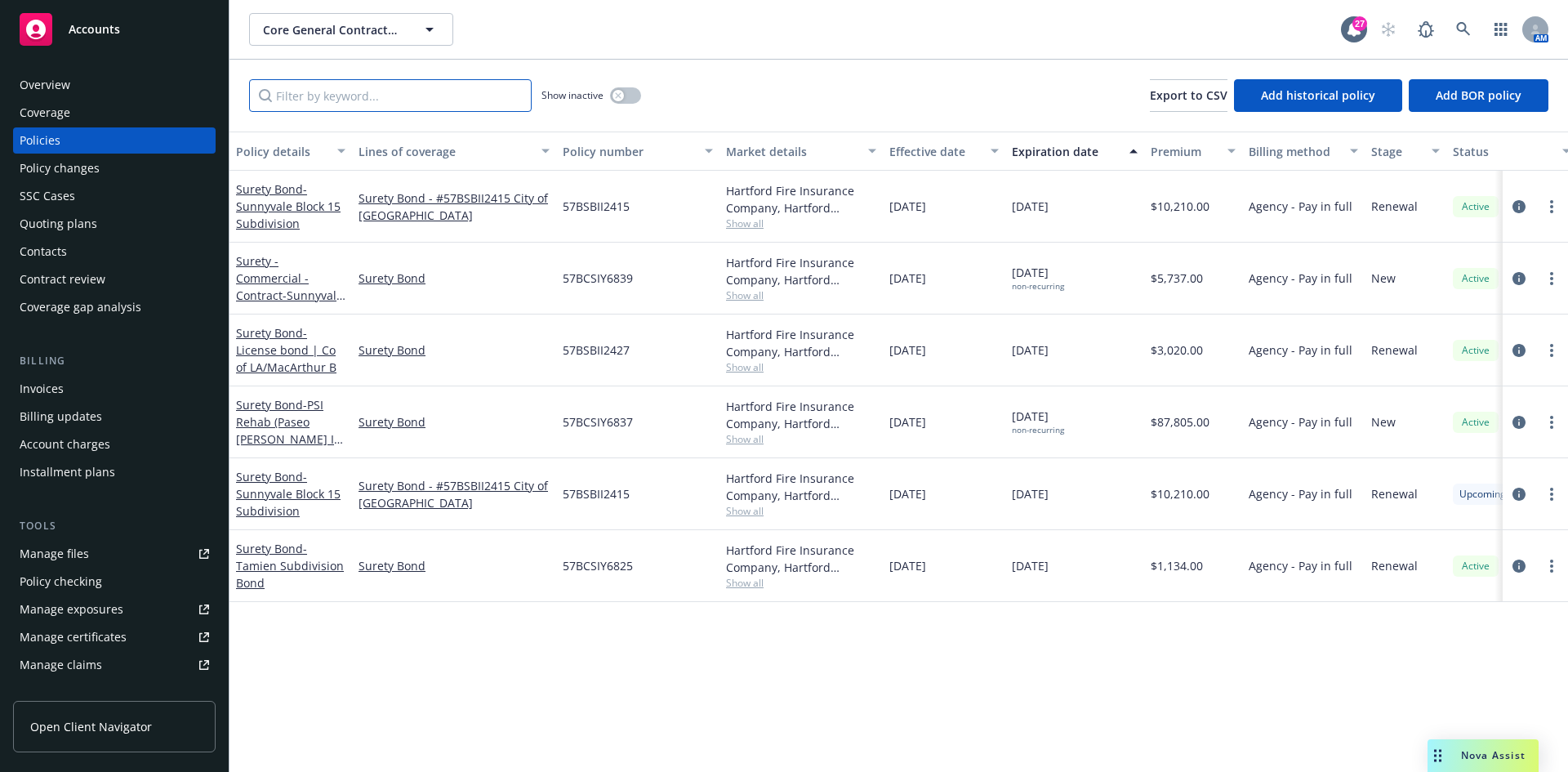
click at [376, 90] on input "Filter by keyword..." at bounding box center [390, 96] width 282 height 33
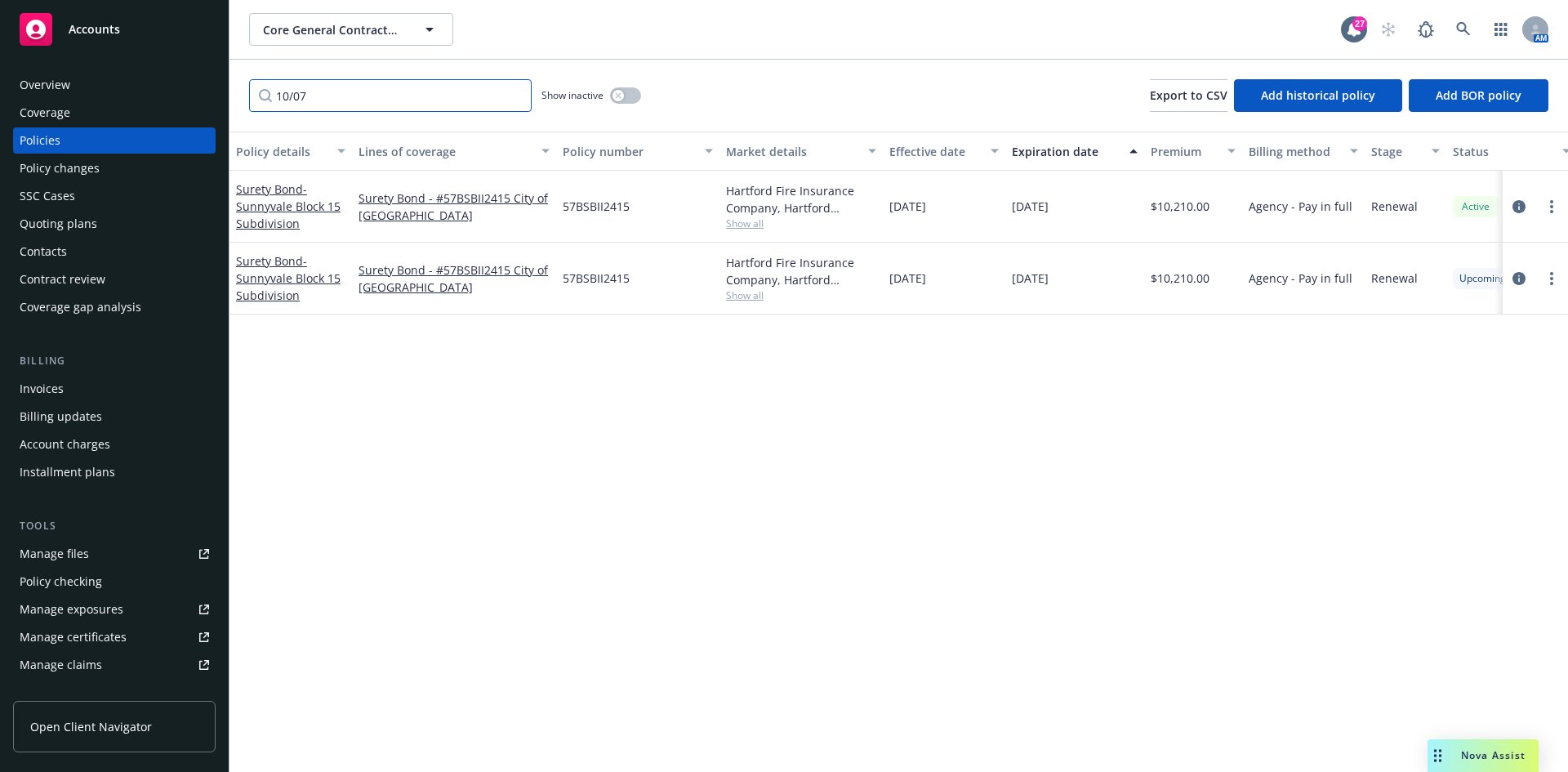
type input "10/07"
click at [515, 94] on input "10/07" at bounding box center [390, 96] width 282 height 33
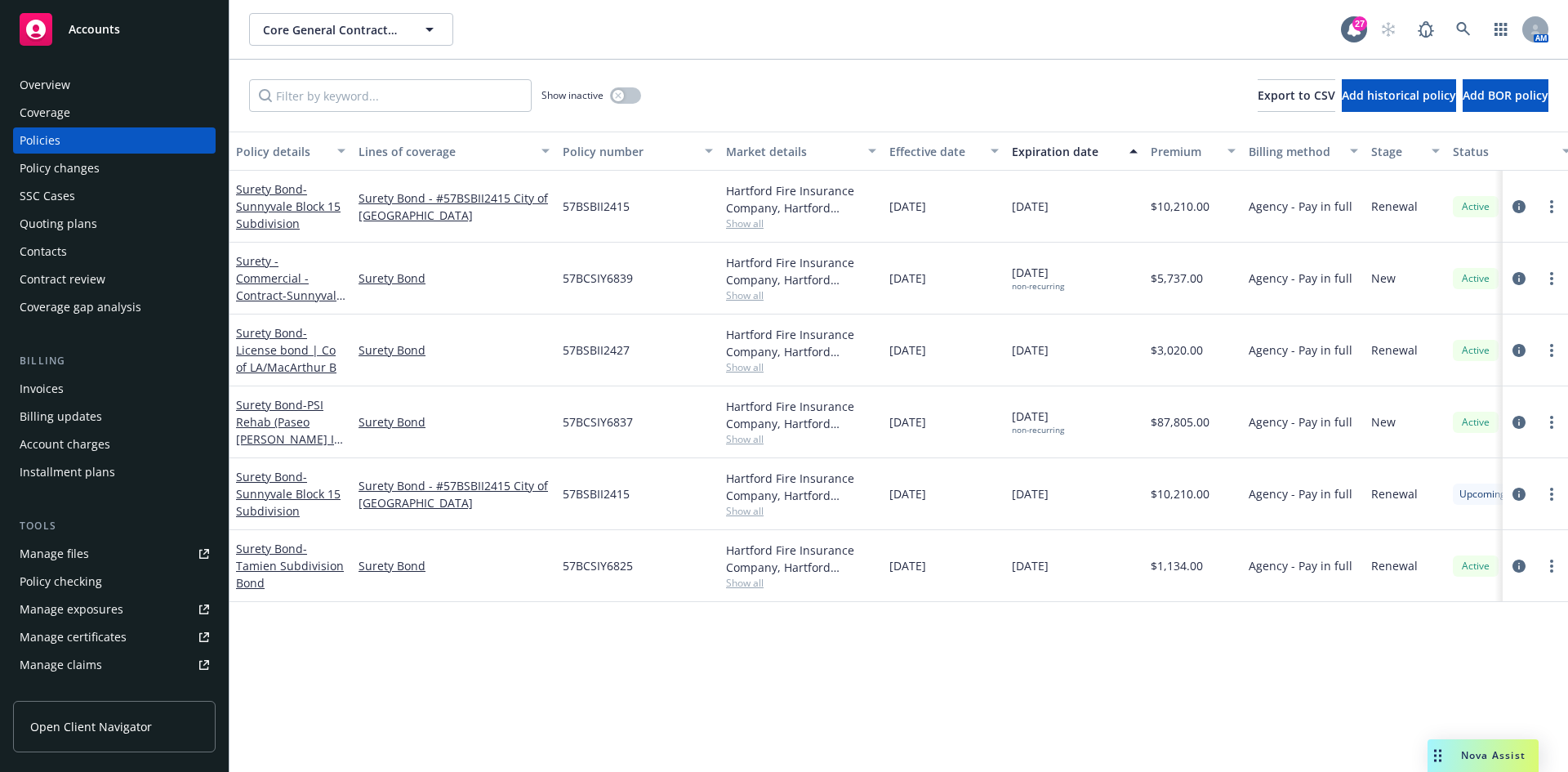
click at [61, 231] on div "Quoting plans" at bounding box center [58, 224] width 78 height 27
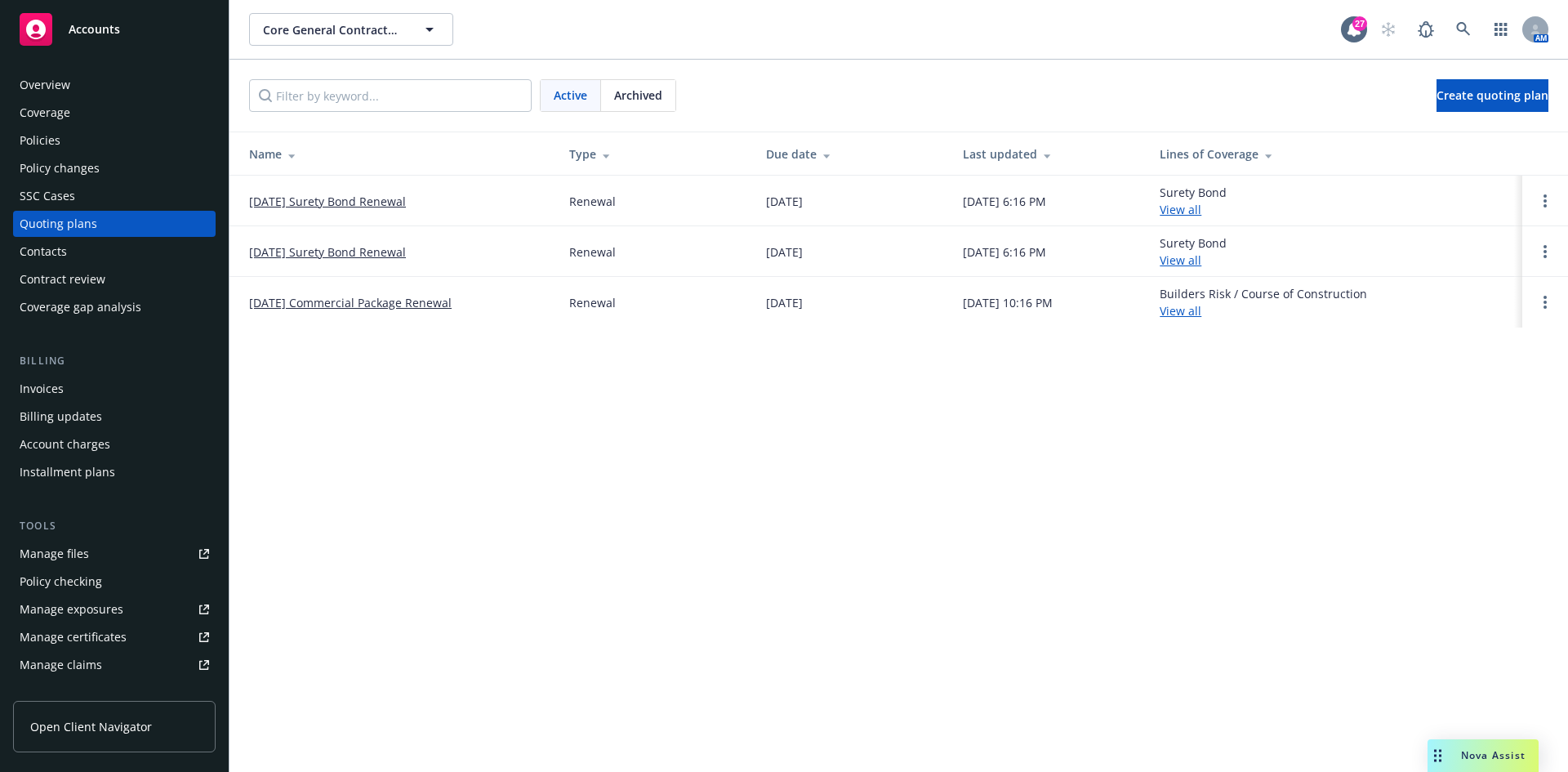
click at [58, 142] on div "Policies" at bounding box center [40, 141] width 41 height 27
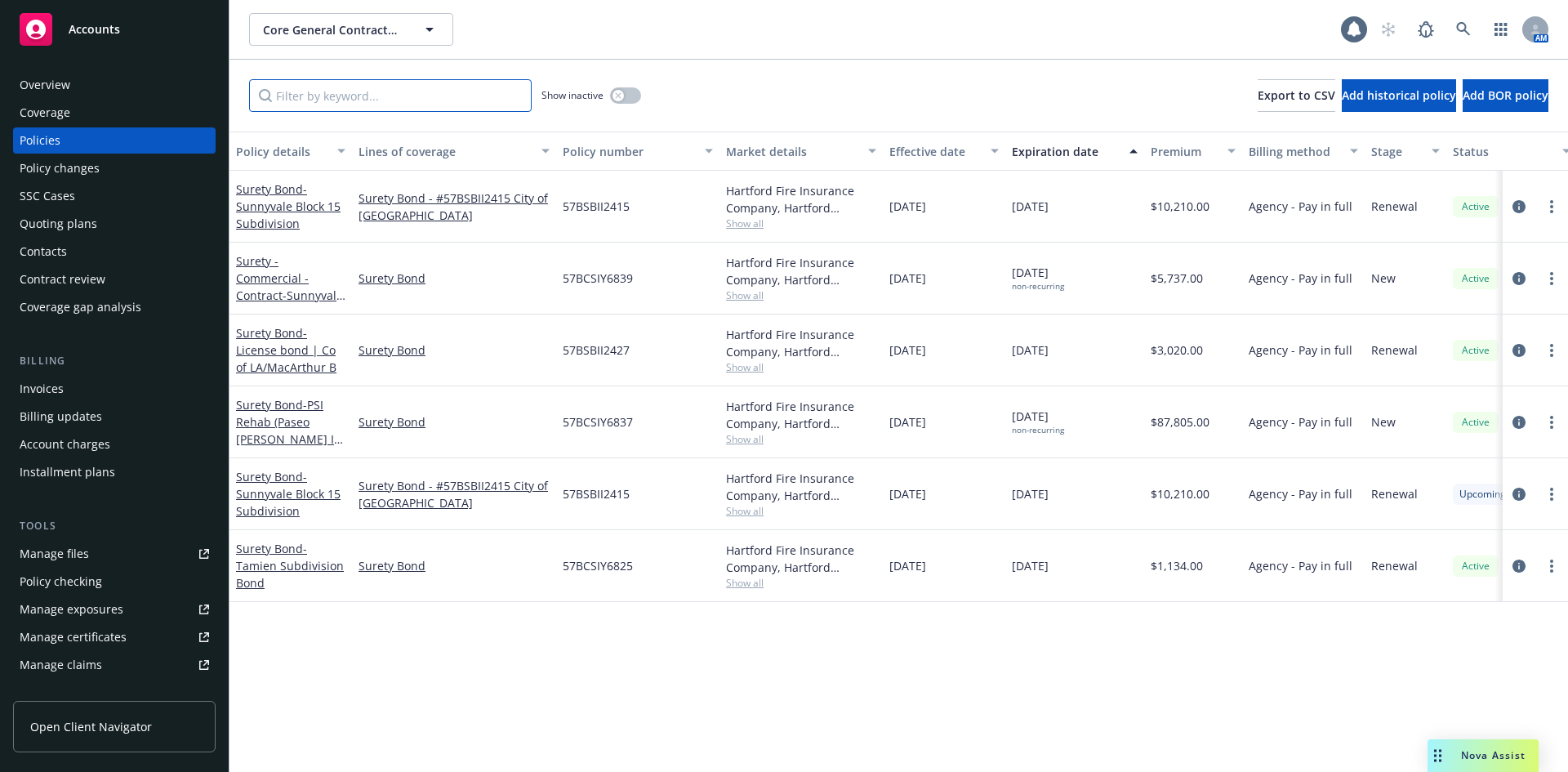
click at [313, 101] on input "Filter by keyword..." at bounding box center [390, 96] width 282 height 33
click at [87, 230] on div "Quoting plans" at bounding box center [58, 224] width 78 height 27
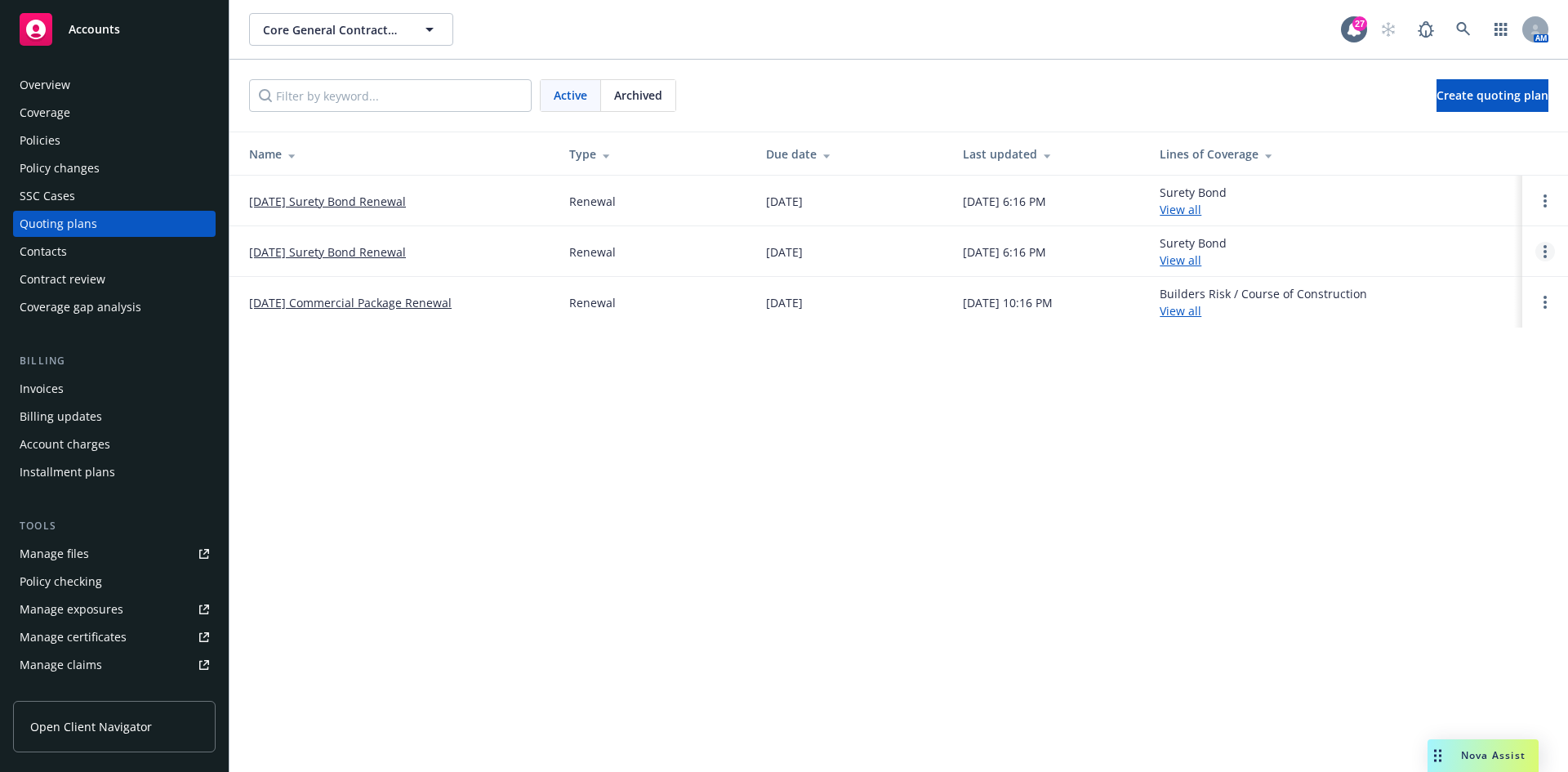
click at [1545, 250] on icon "Open options" at bounding box center [1546, 251] width 4 height 13
click at [1458, 247] on link "Archive" at bounding box center [1462, 239] width 143 height 33
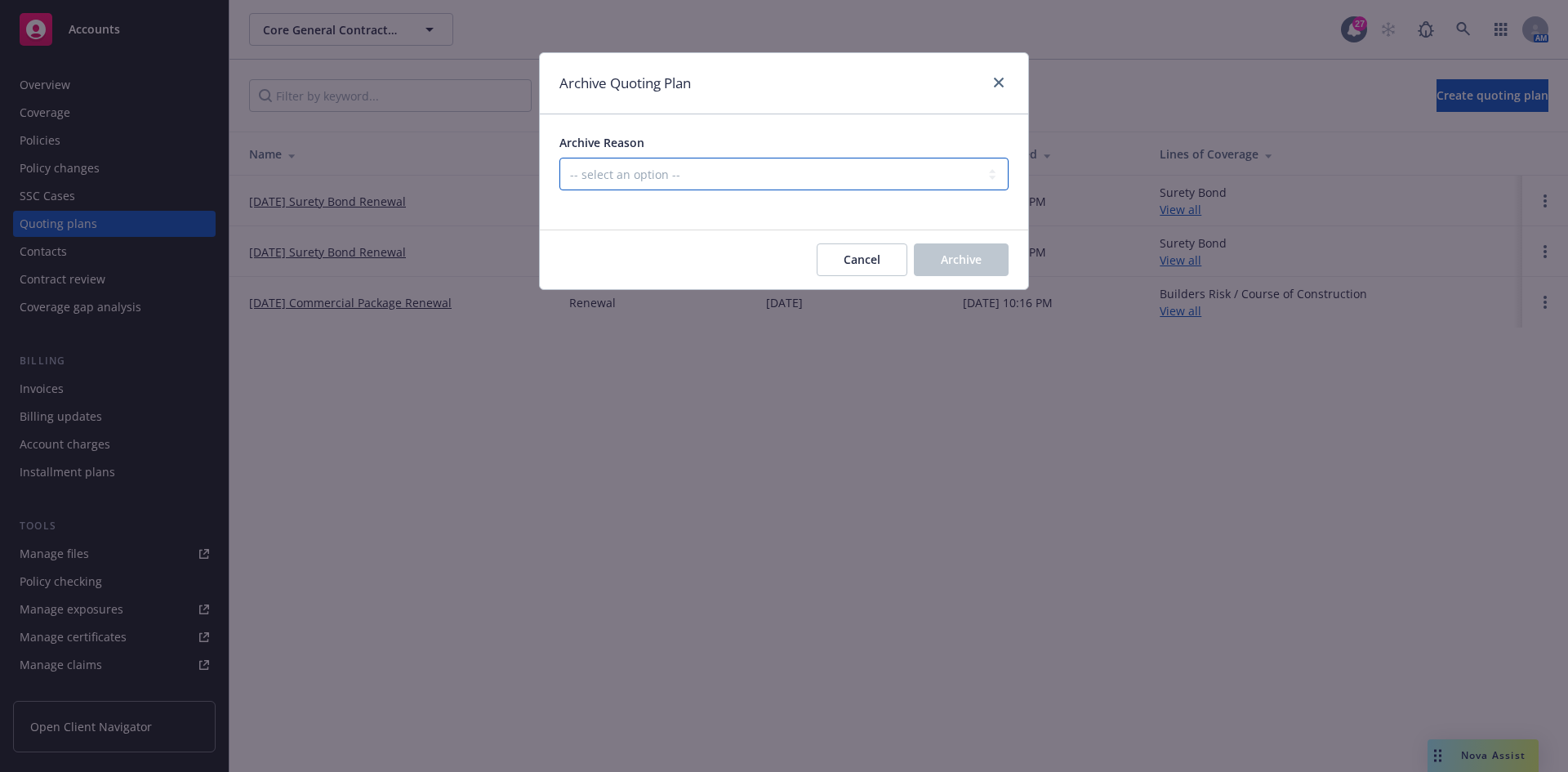
click at [798, 167] on select "-- select an option -- All policies in this renewal plan are auto-renewed Creat…" at bounding box center [784, 174] width 450 height 33
select select "ARCHIVED_RENEWAL_POLICY_AUTO_RENEWED"
click at [559, 158] on select "-- select an option -- All policies in this renewal plan are auto-renewed Creat…" at bounding box center [784, 174] width 450 height 33
click at [970, 247] on button "Archive" at bounding box center [961, 259] width 95 height 33
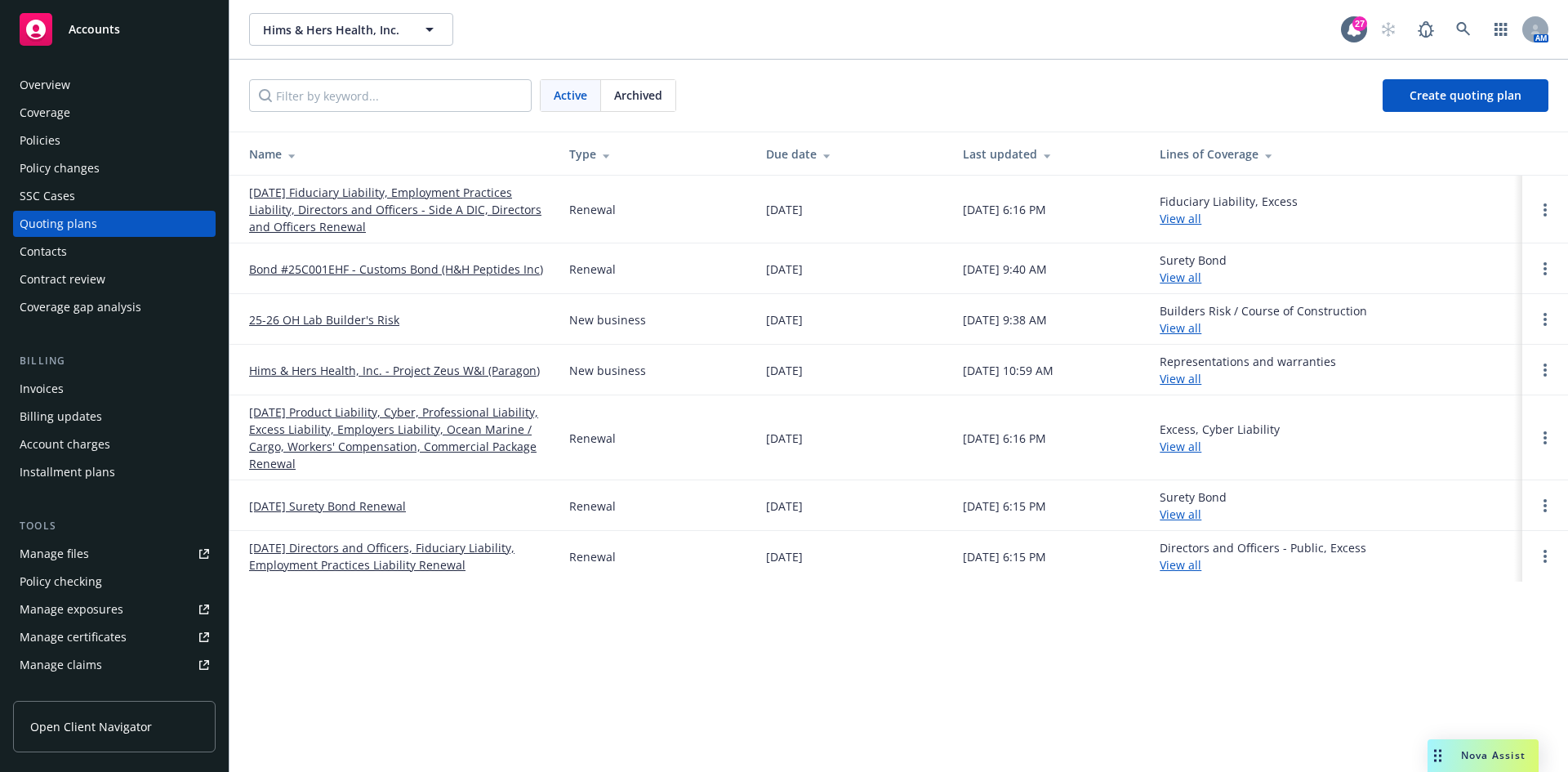
click at [84, 91] on div "Overview" at bounding box center [114, 85] width 189 height 27
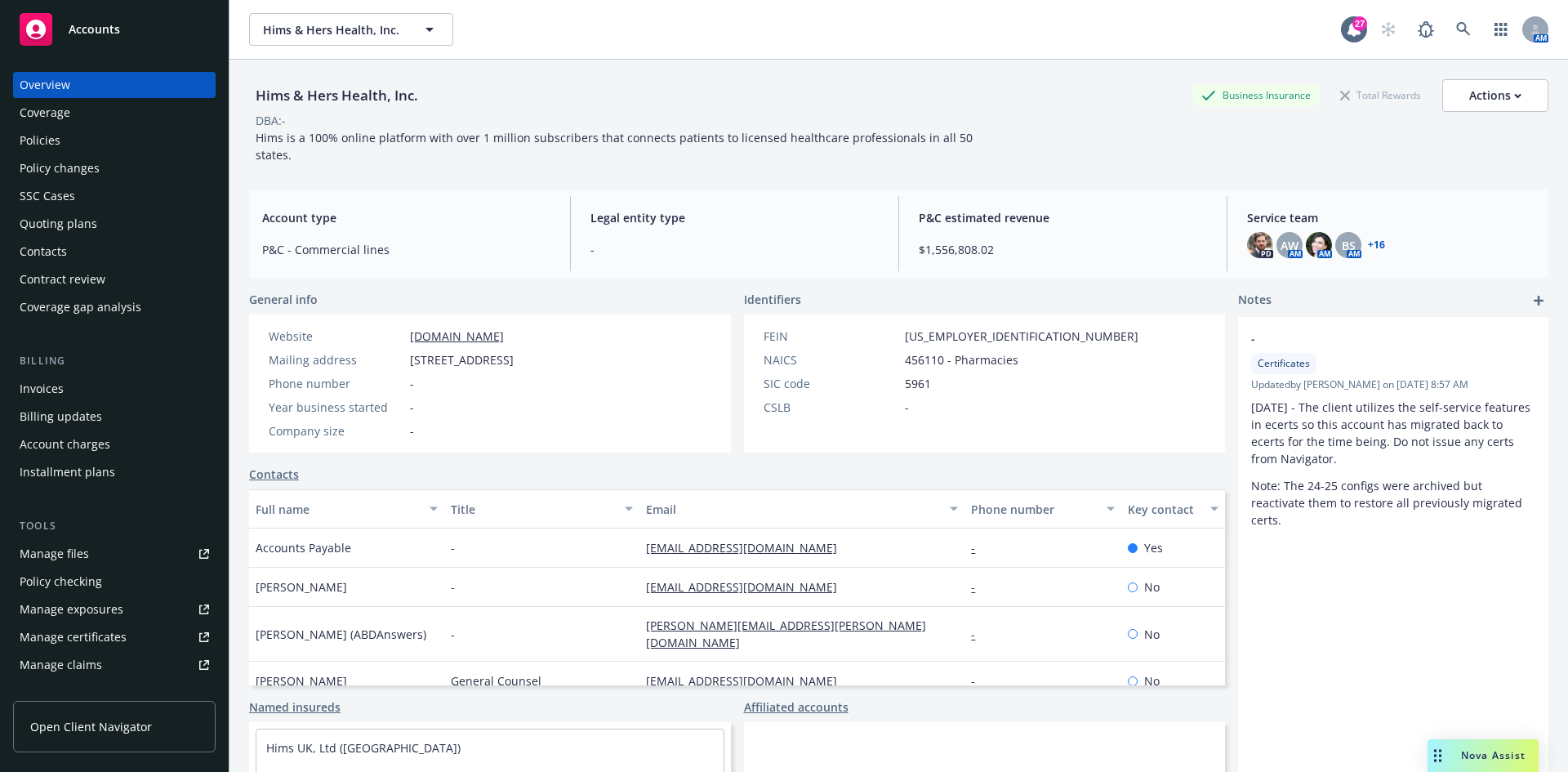
click at [88, 228] on div "Quoting plans" at bounding box center [58, 224] width 78 height 27
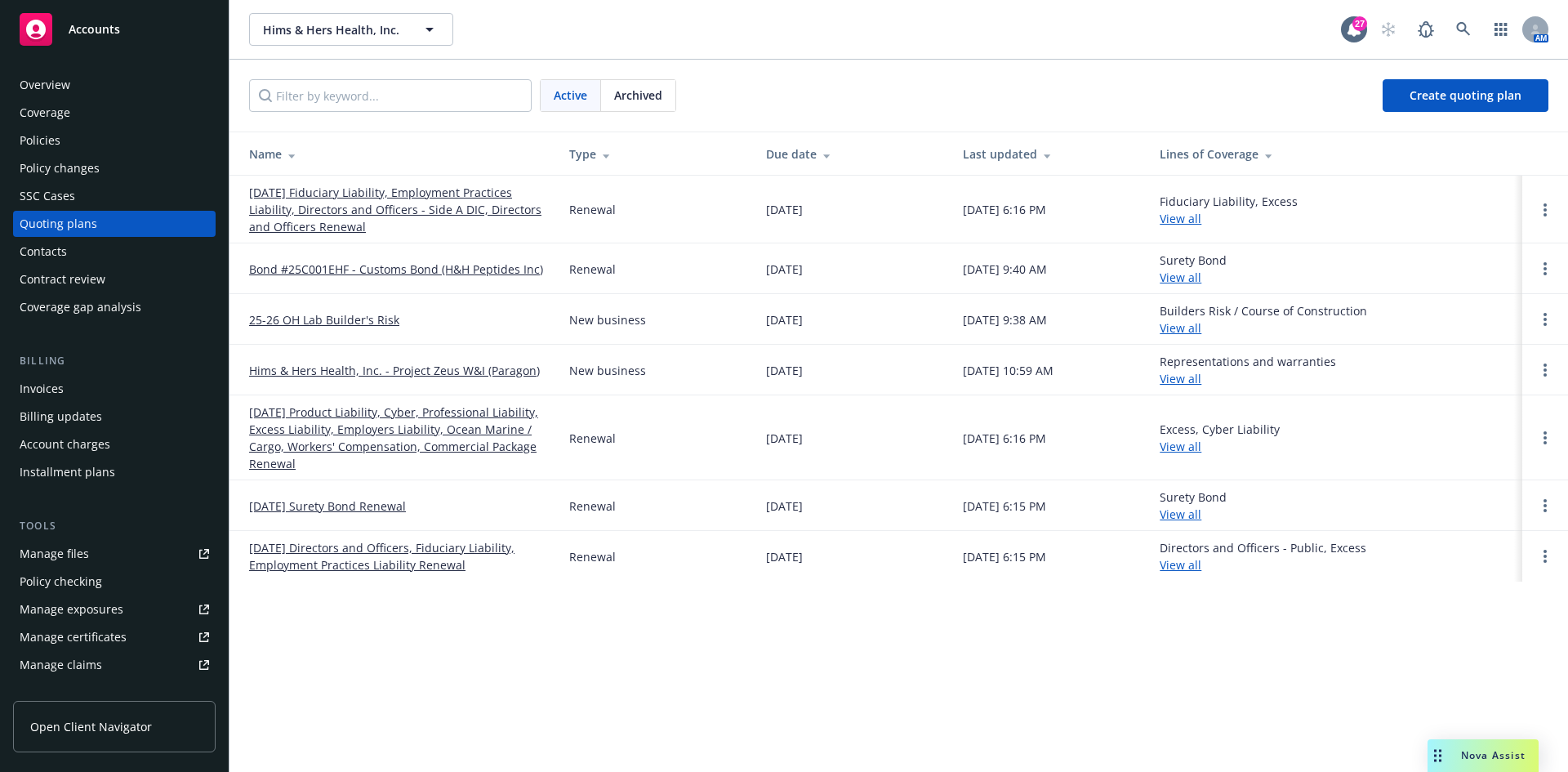
click at [51, 144] on div "Policies" at bounding box center [40, 141] width 41 height 27
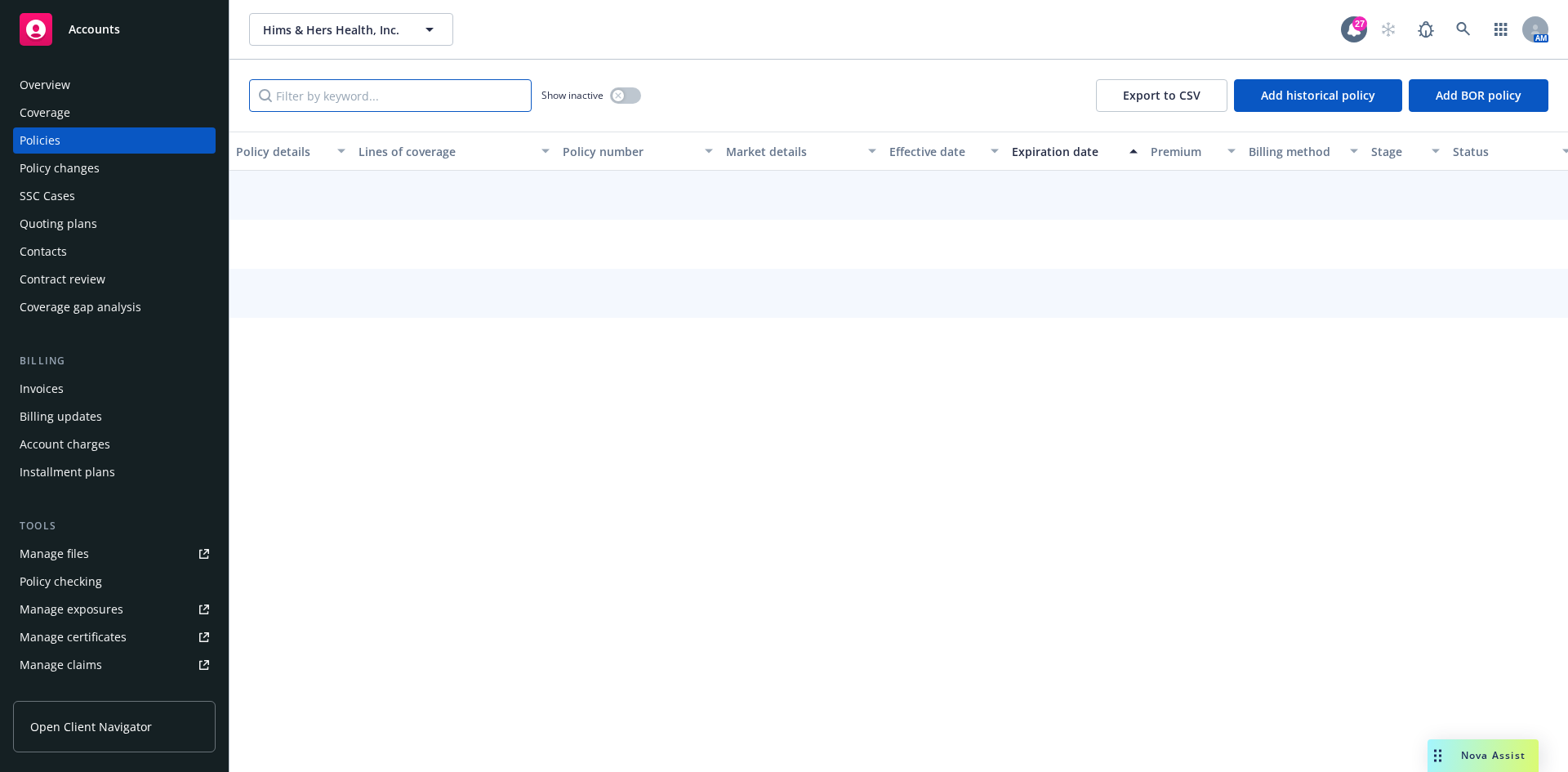
click at [368, 100] on input "Filter by keyword..." at bounding box center [390, 96] width 282 height 33
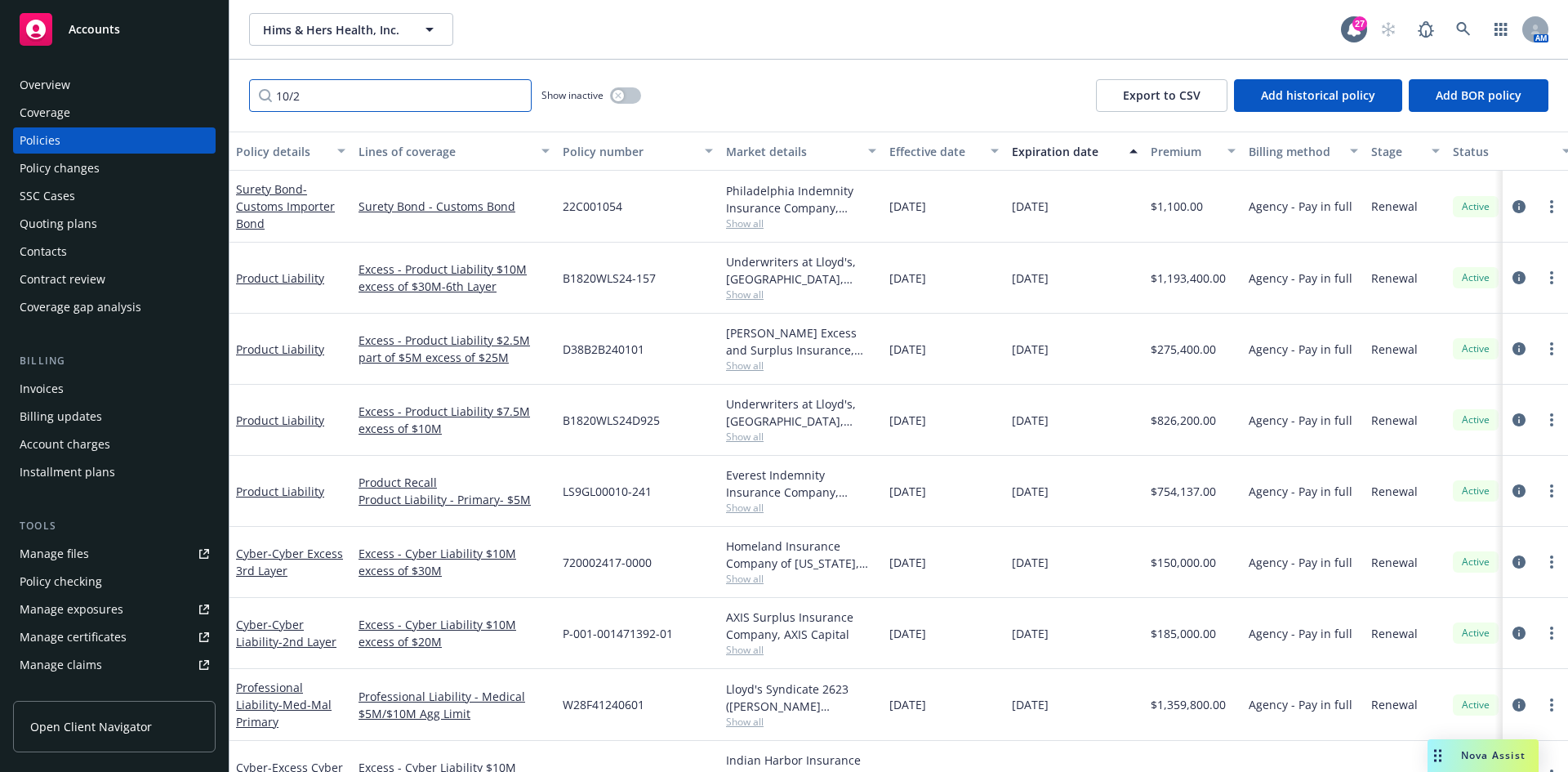
type input "10/21"
